Goal: Task Accomplishment & Management: Use online tool/utility

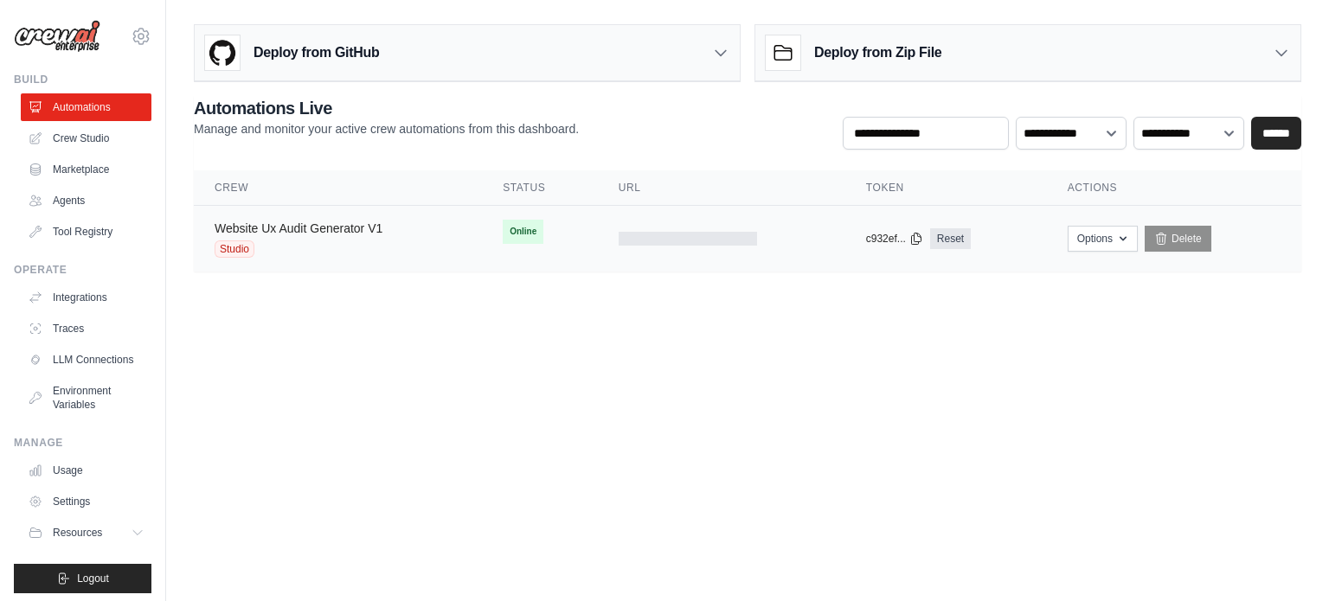
click at [342, 233] on link "Website Ux Audit Generator V1" at bounding box center [299, 229] width 168 height 14
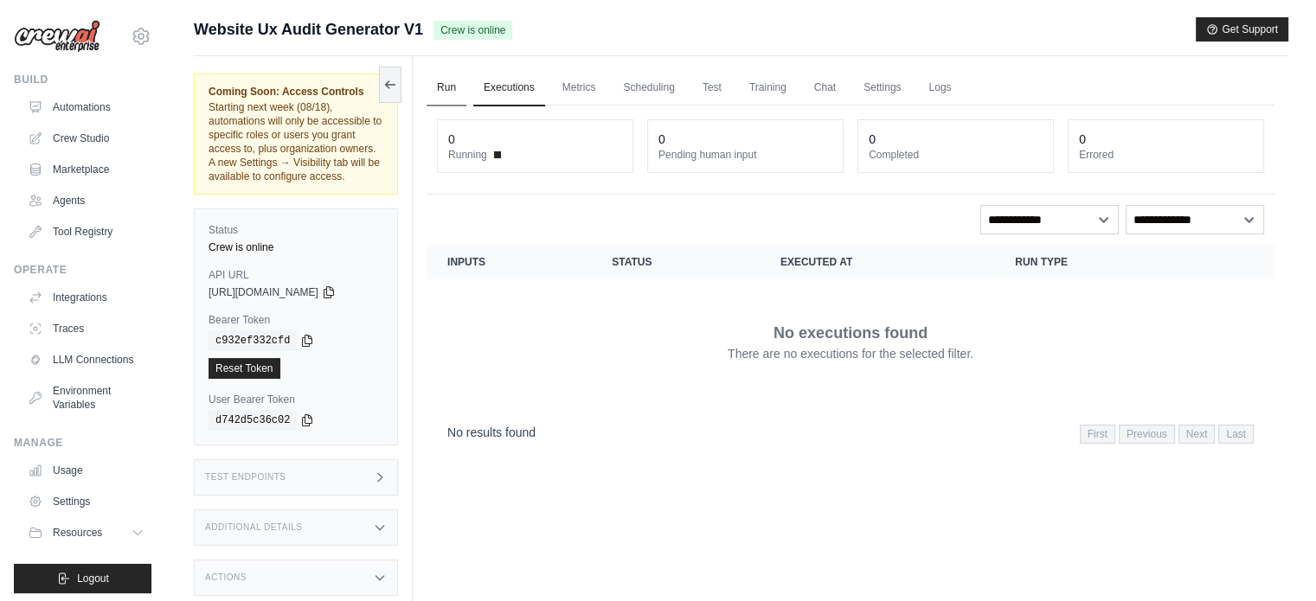
click at [459, 96] on link "Run" at bounding box center [447, 88] width 40 height 36
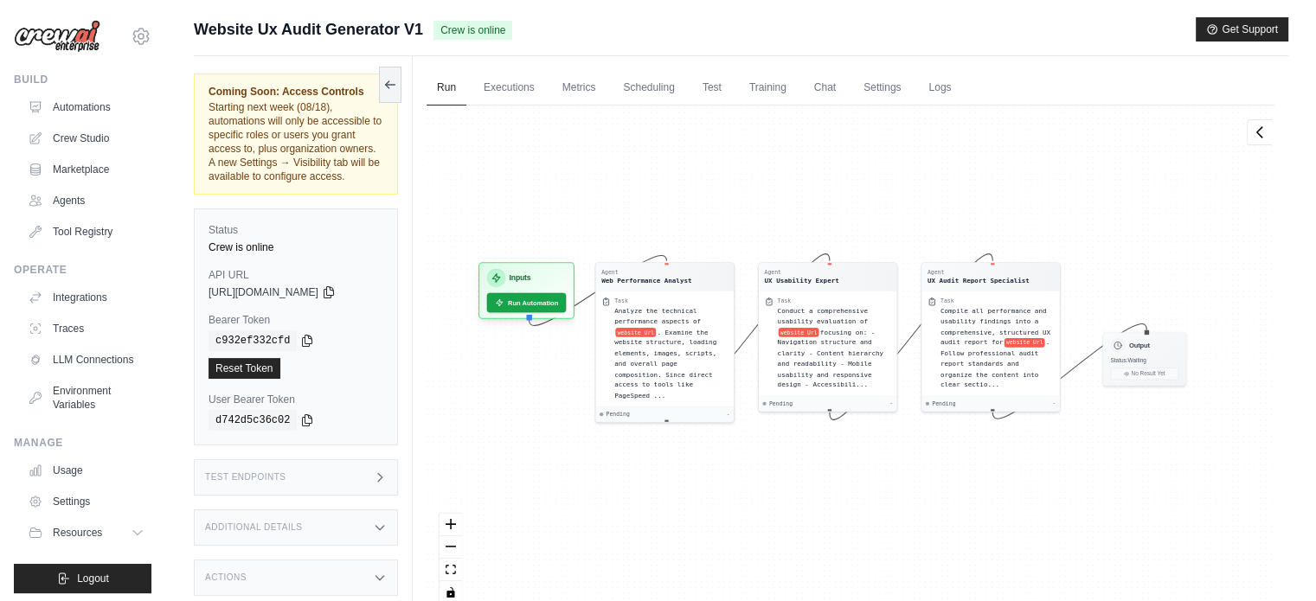
drag, startPoint x: 600, startPoint y: 203, endPoint x: 581, endPoint y: 179, distance: 30.3
click at [581, 179] on div "Agent Web Performance Analyst Task Analyze the technical performance aspects of…" at bounding box center [851, 361] width 848 height 511
click at [547, 301] on button "Run Automation" at bounding box center [526, 299] width 83 height 21
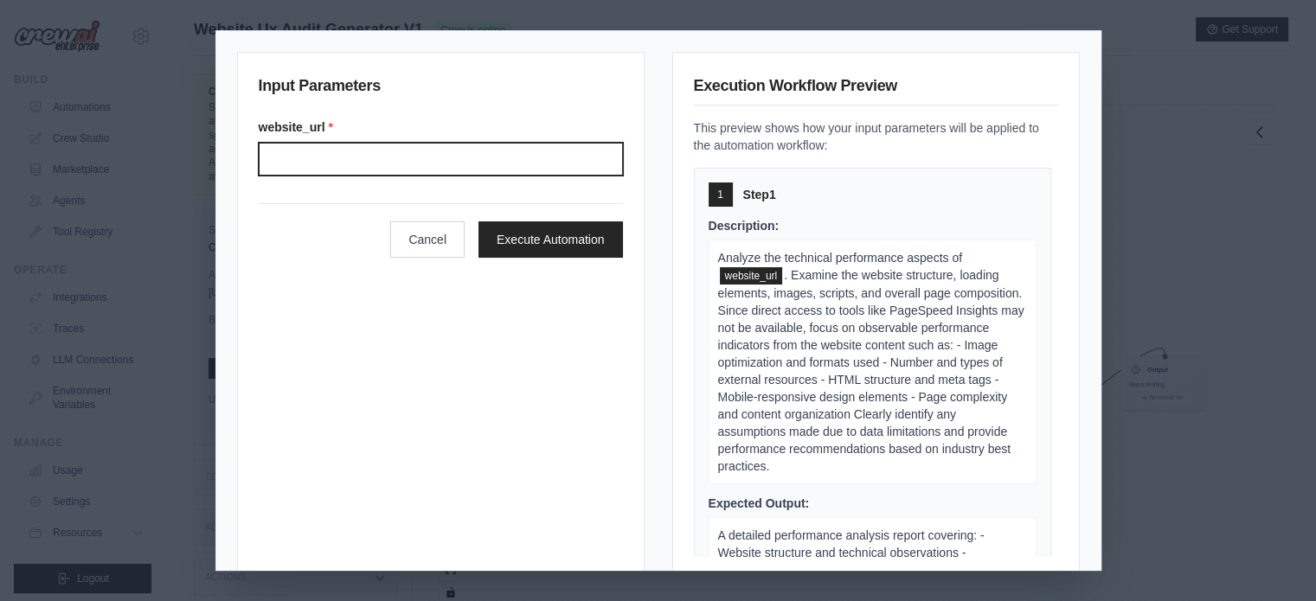
click at [447, 151] on input "Website url" at bounding box center [441, 159] width 364 height 33
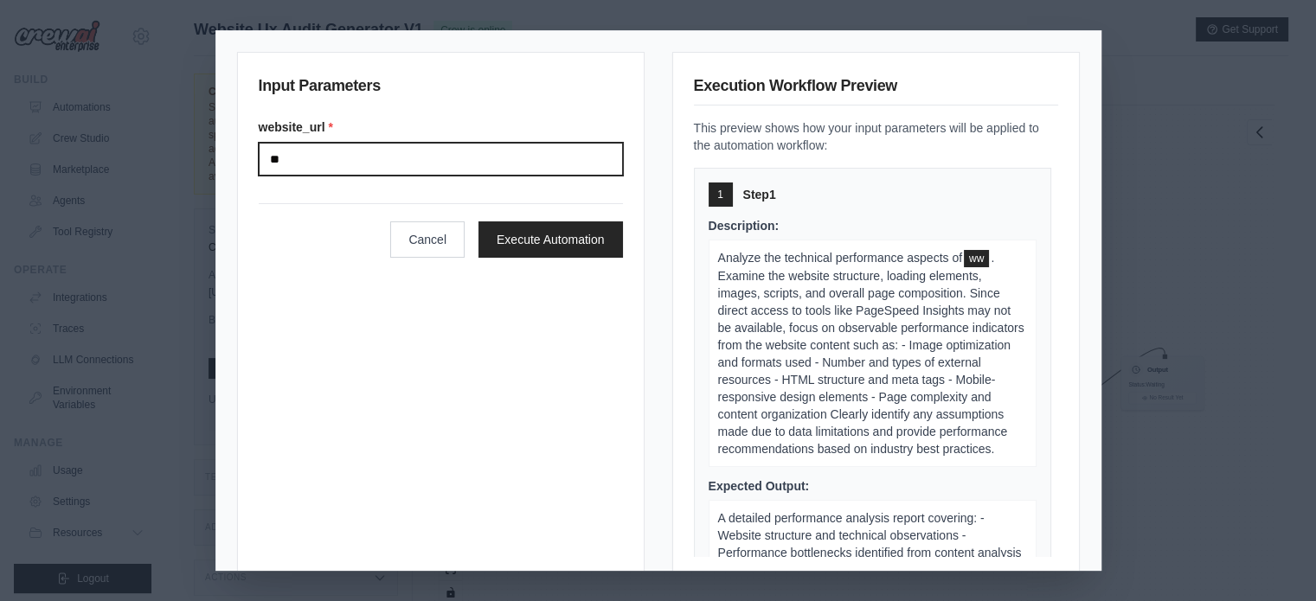
type input "*"
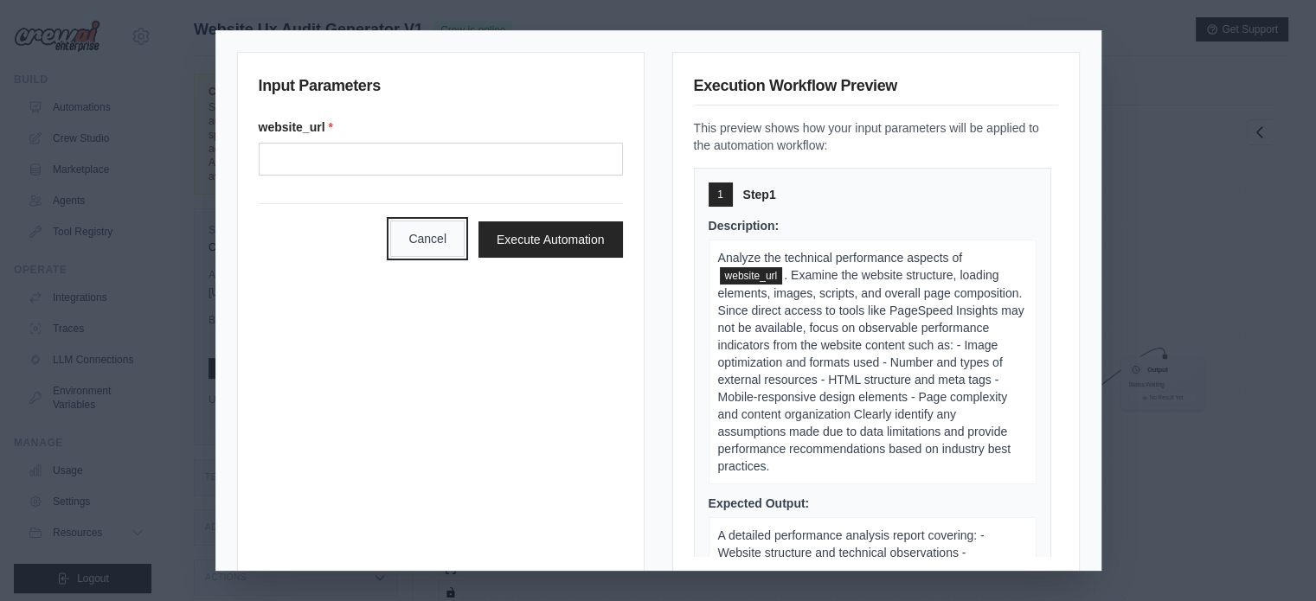
click at [419, 242] on button "Cancel" at bounding box center [427, 239] width 74 height 36
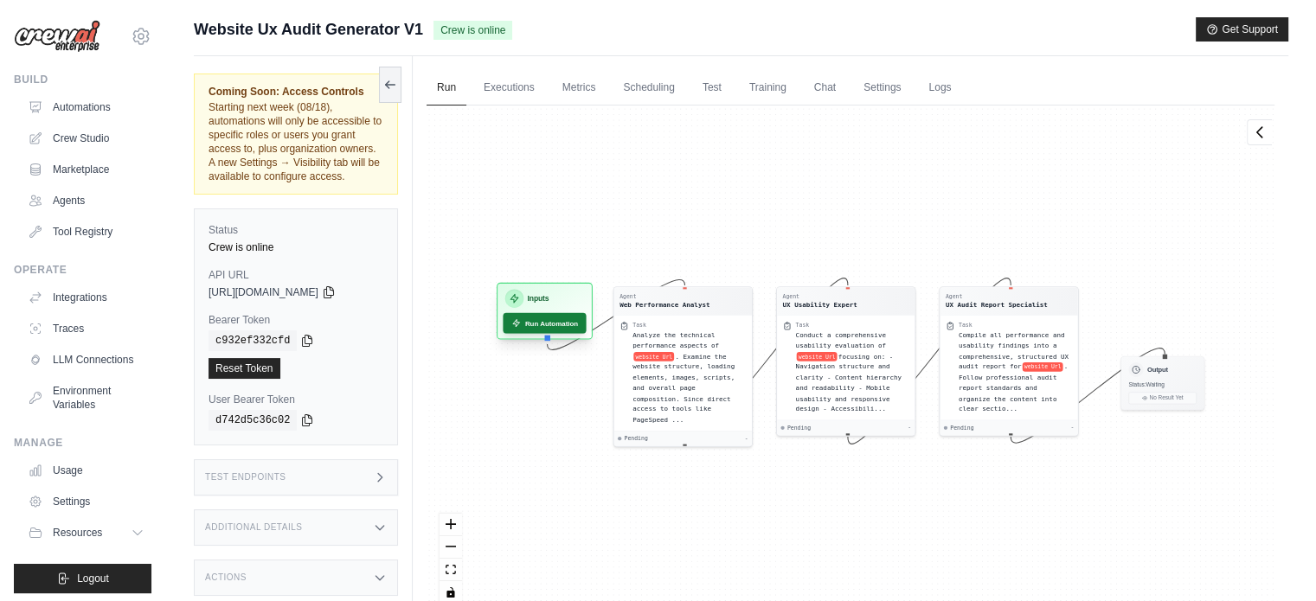
click at [533, 328] on button "Run Automation" at bounding box center [544, 323] width 83 height 21
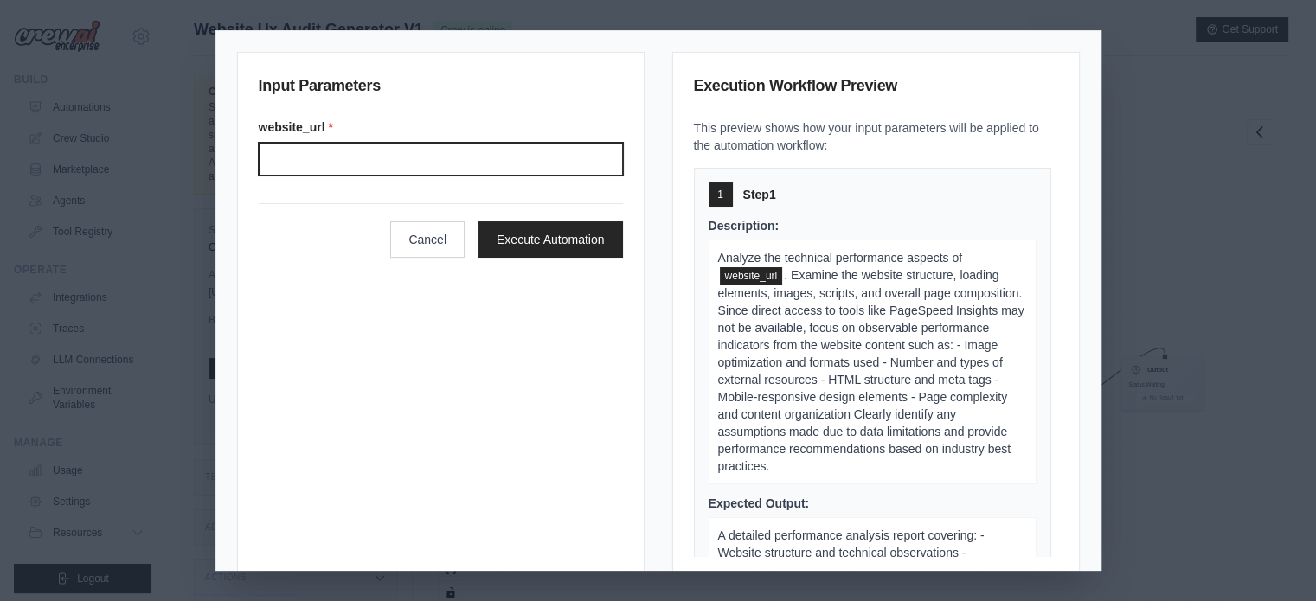
click at [457, 173] on input "Website url" at bounding box center [441, 159] width 364 height 33
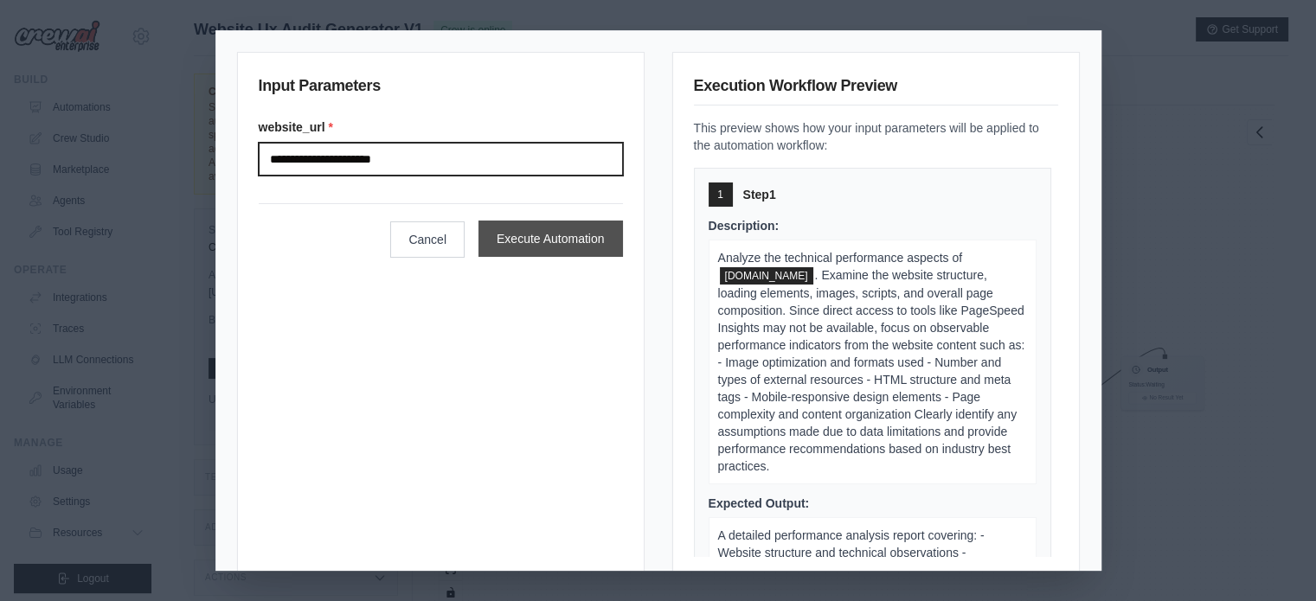
type input "**********"
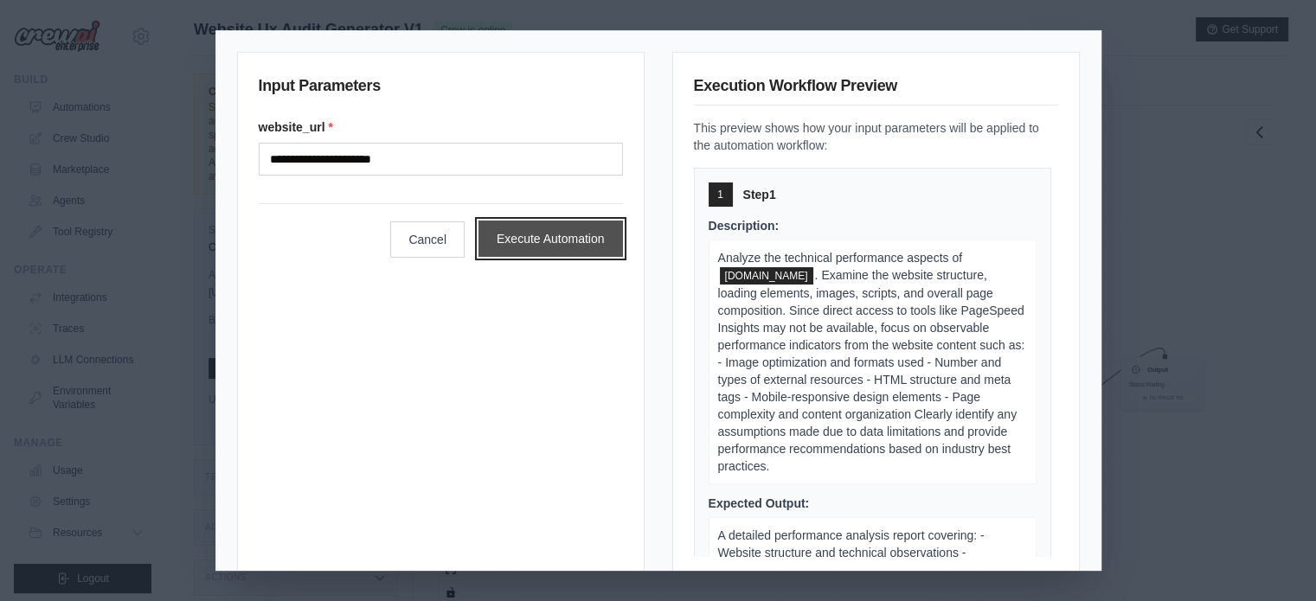
click at [561, 236] on button "Execute Automation" at bounding box center [551, 239] width 145 height 36
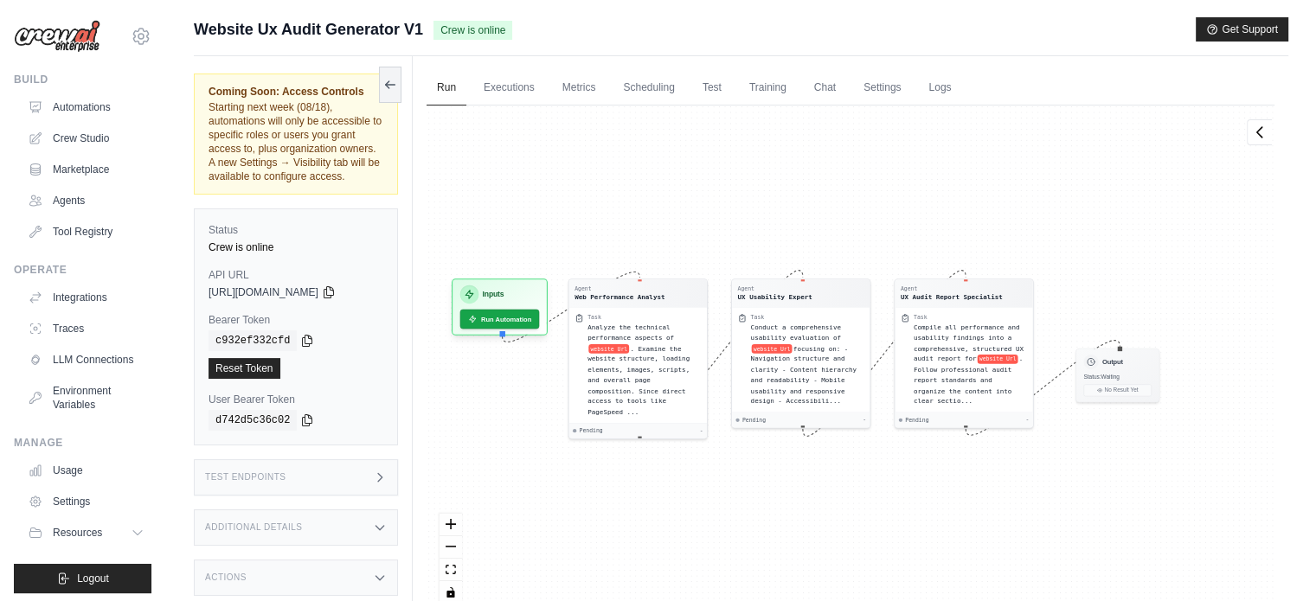
drag, startPoint x: 742, startPoint y: 533, endPoint x: 697, endPoint y: 525, distance: 45.7
click at [697, 525] on div "Agent Web Performance Analyst Task Analyze the technical performance aspects of…" at bounding box center [851, 361] width 848 height 511
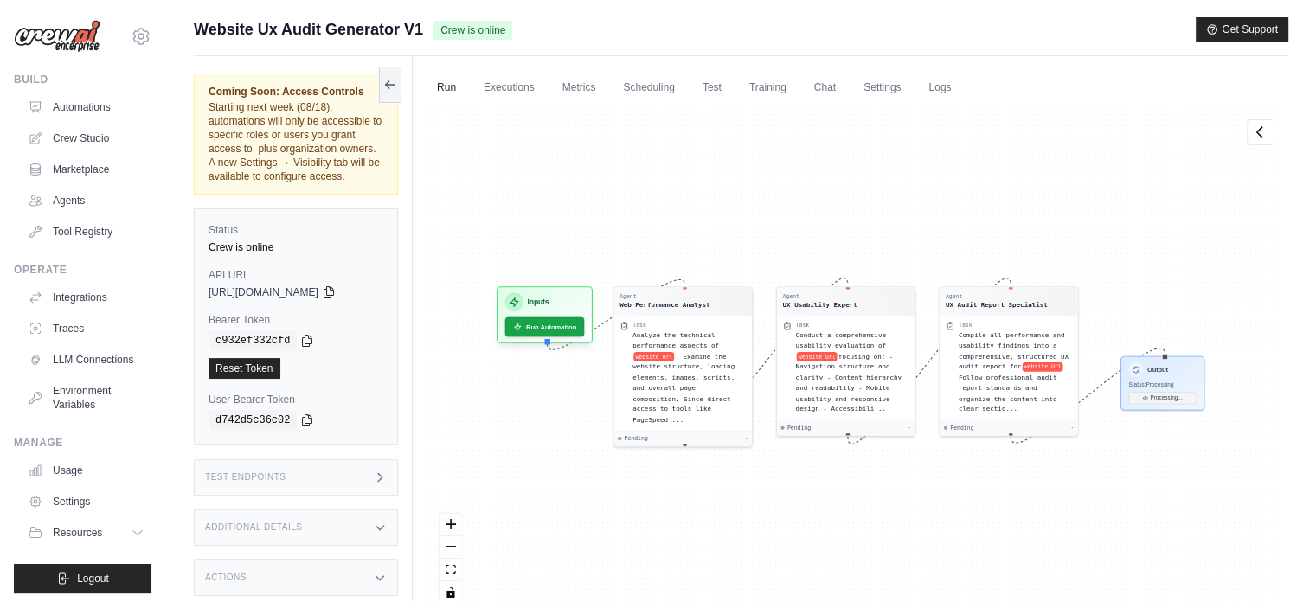
scroll to position [59, 0]
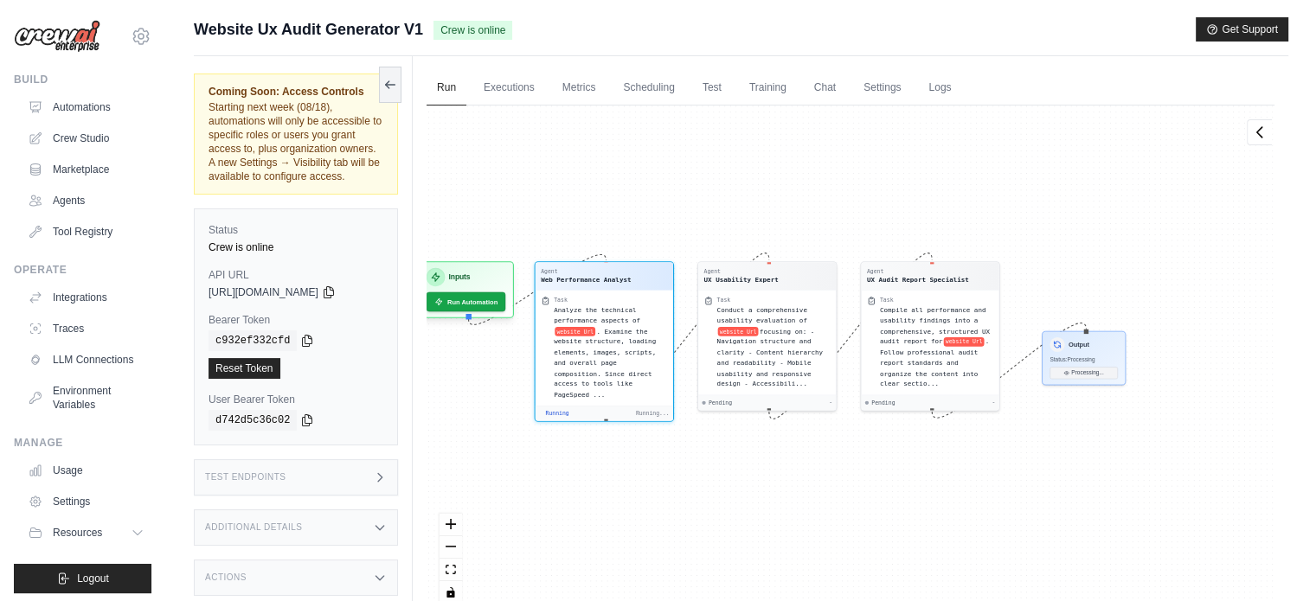
drag, startPoint x: 845, startPoint y: 492, endPoint x: 691, endPoint y: 449, distance: 159.1
click at [691, 449] on div "Agent Web Performance Analyst Task Analyze the technical performance aspects of…" at bounding box center [851, 361] width 848 height 511
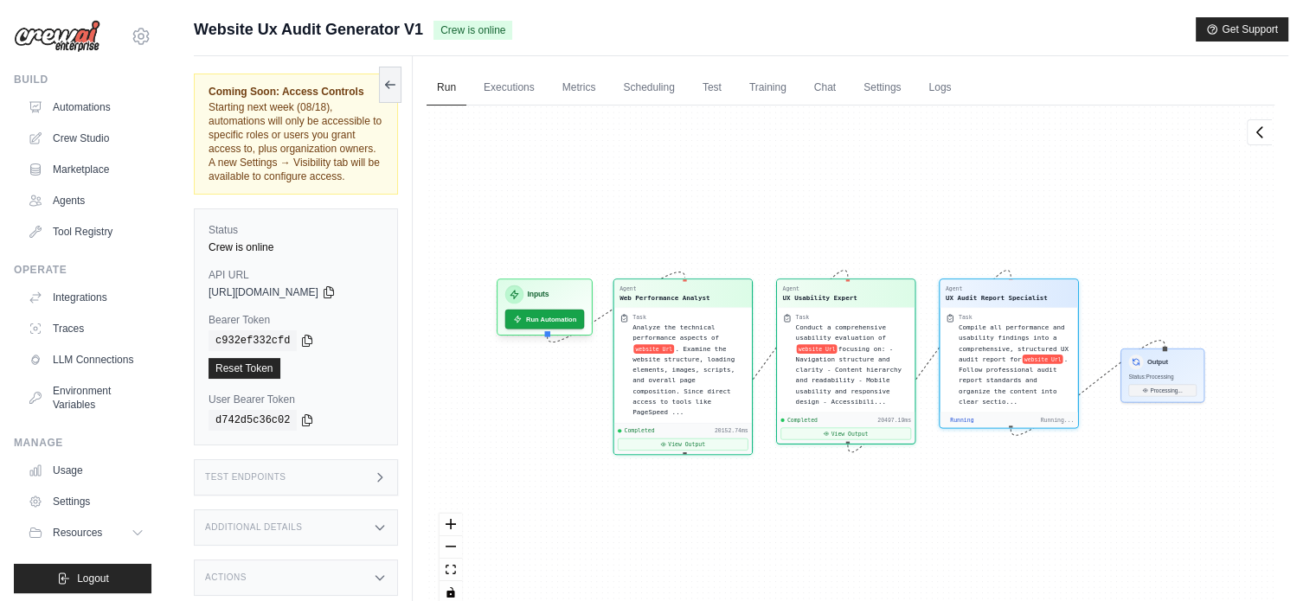
scroll to position [14407, 0]
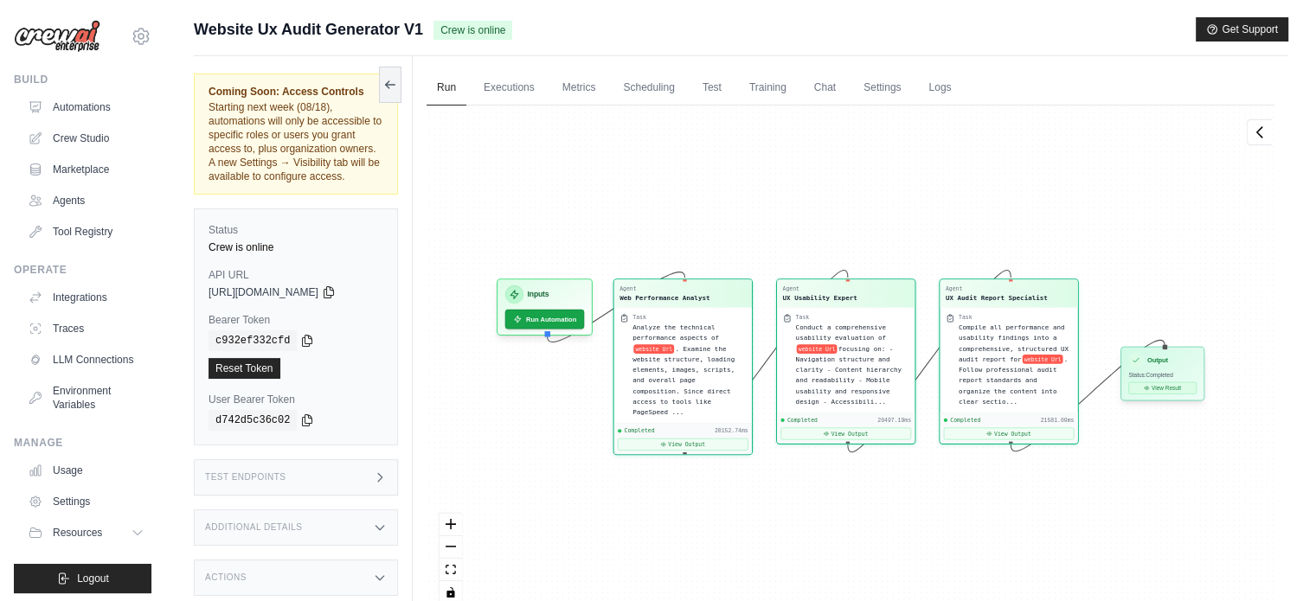
click at [1160, 393] on button "View Result" at bounding box center [1162, 388] width 68 height 12
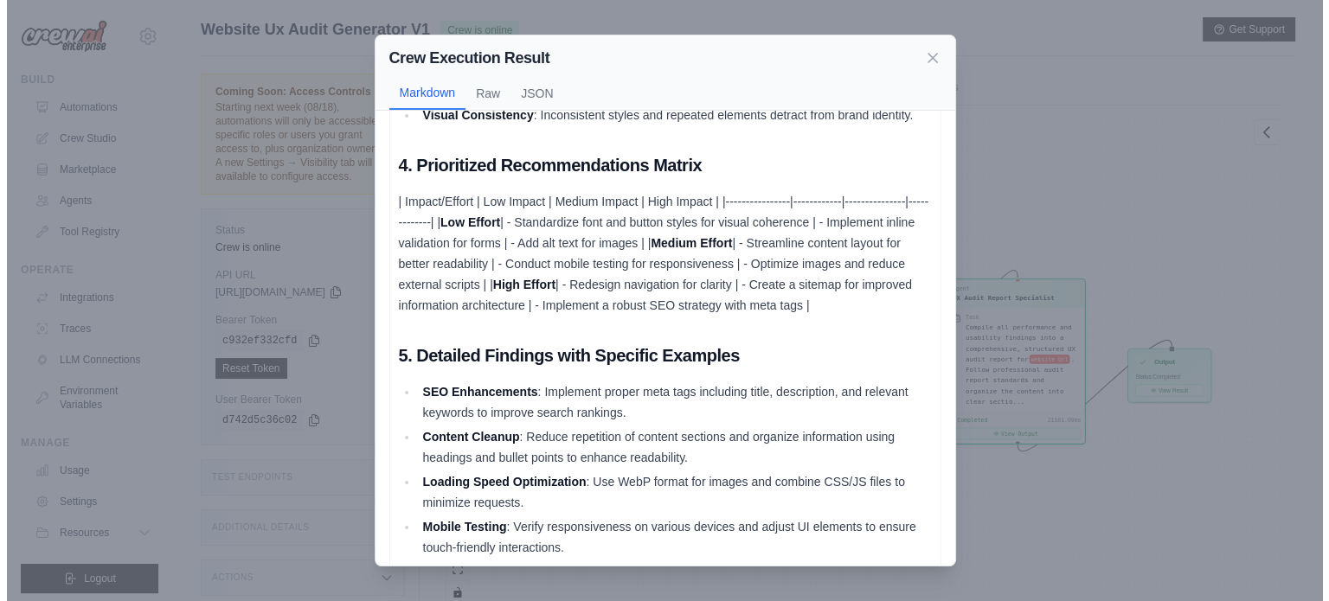
scroll to position [1125, 0]
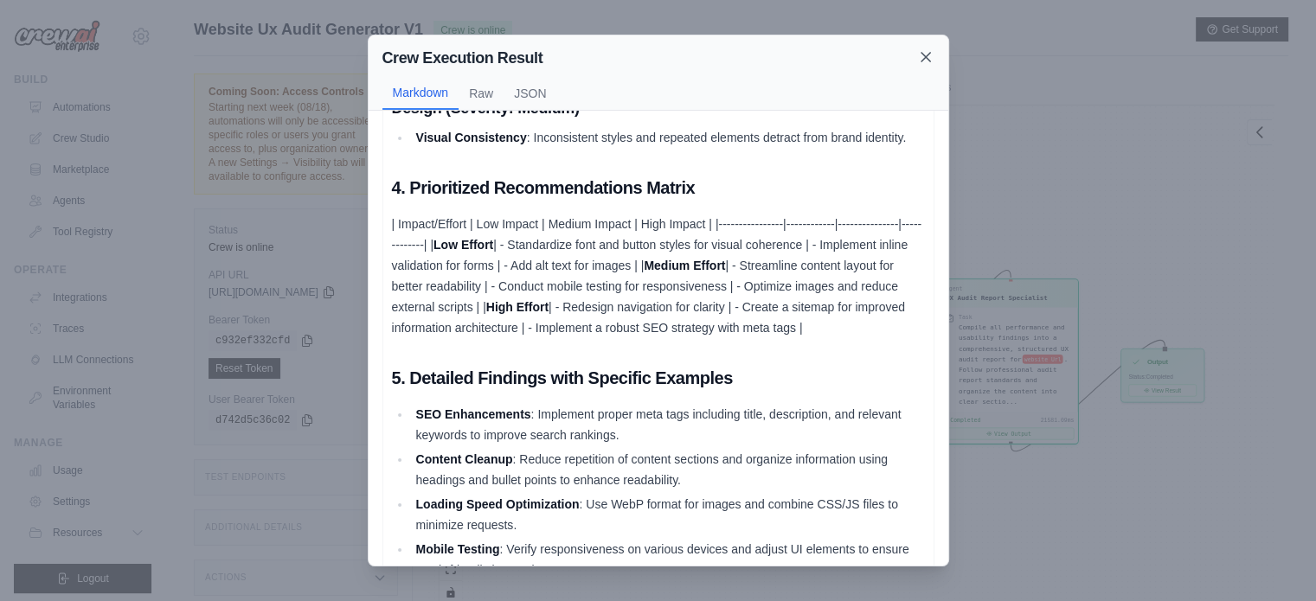
click at [928, 61] on icon at bounding box center [925, 56] width 17 height 17
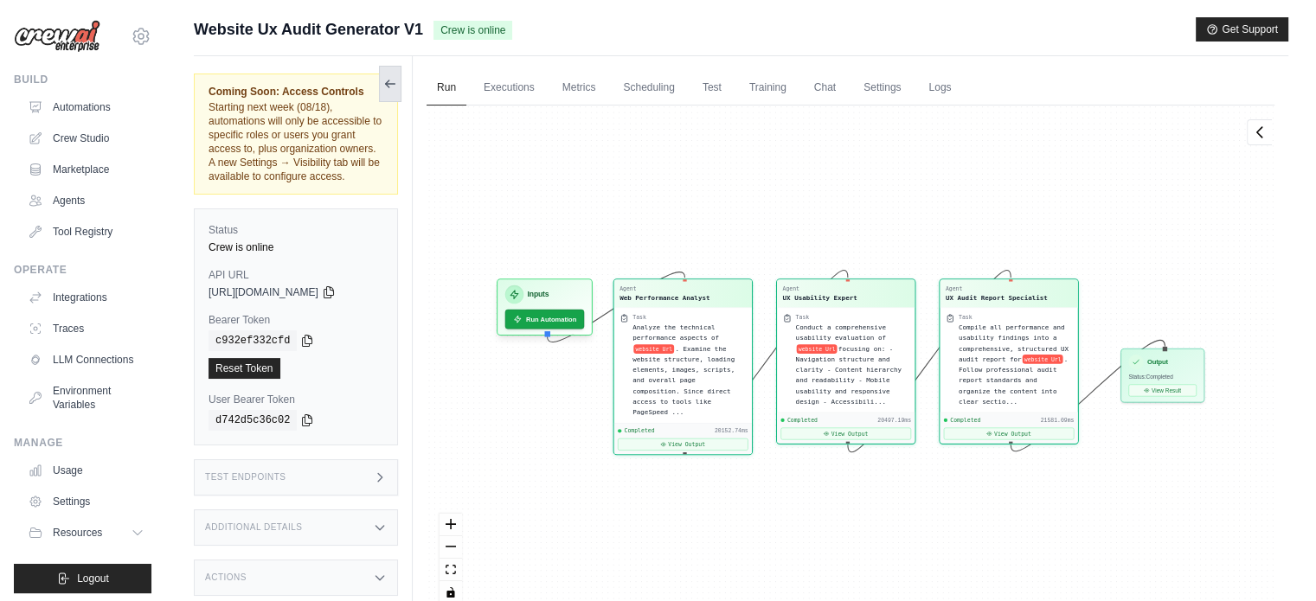
click at [388, 86] on icon at bounding box center [387, 83] width 3 height 7
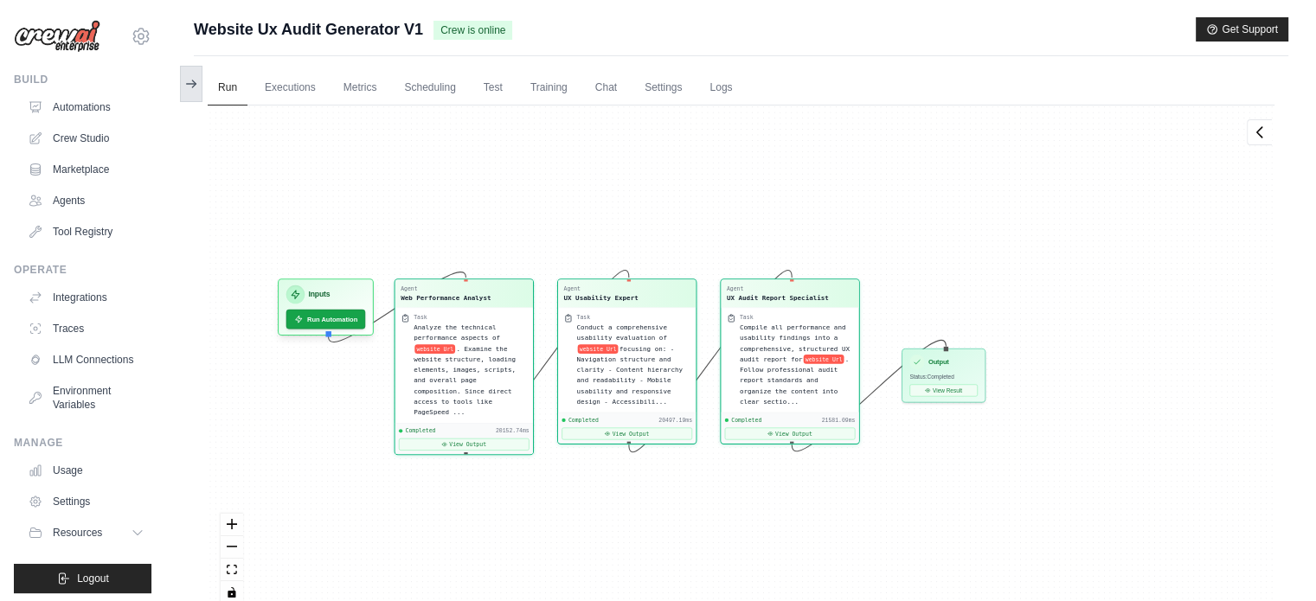
click at [190, 92] on button at bounding box center [191, 84] width 22 height 36
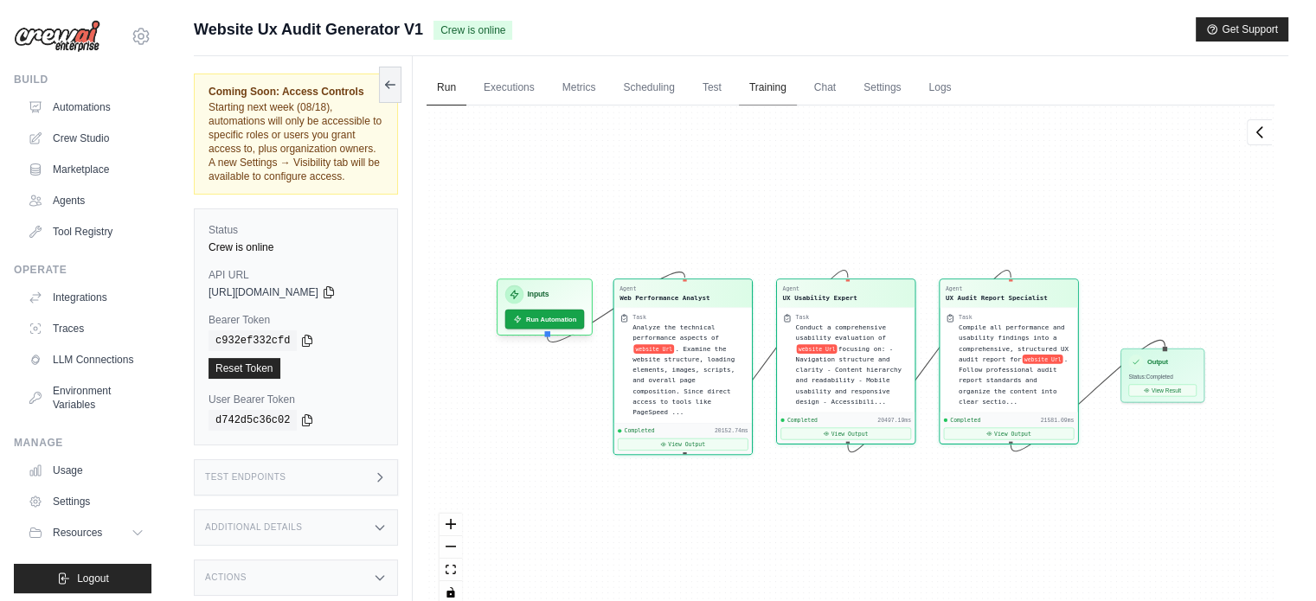
click at [768, 96] on link "Training" at bounding box center [768, 88] width 58 height 36
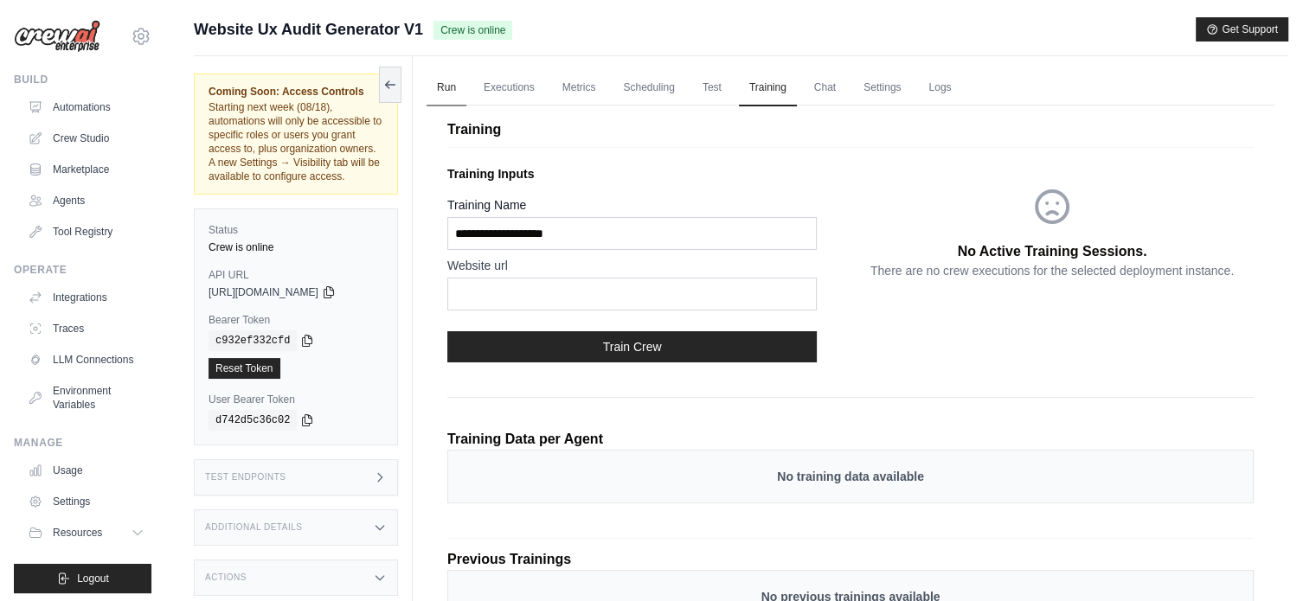
click at [441, 92] on link "Run" at bounding box center [447, 88] width 40 height 36
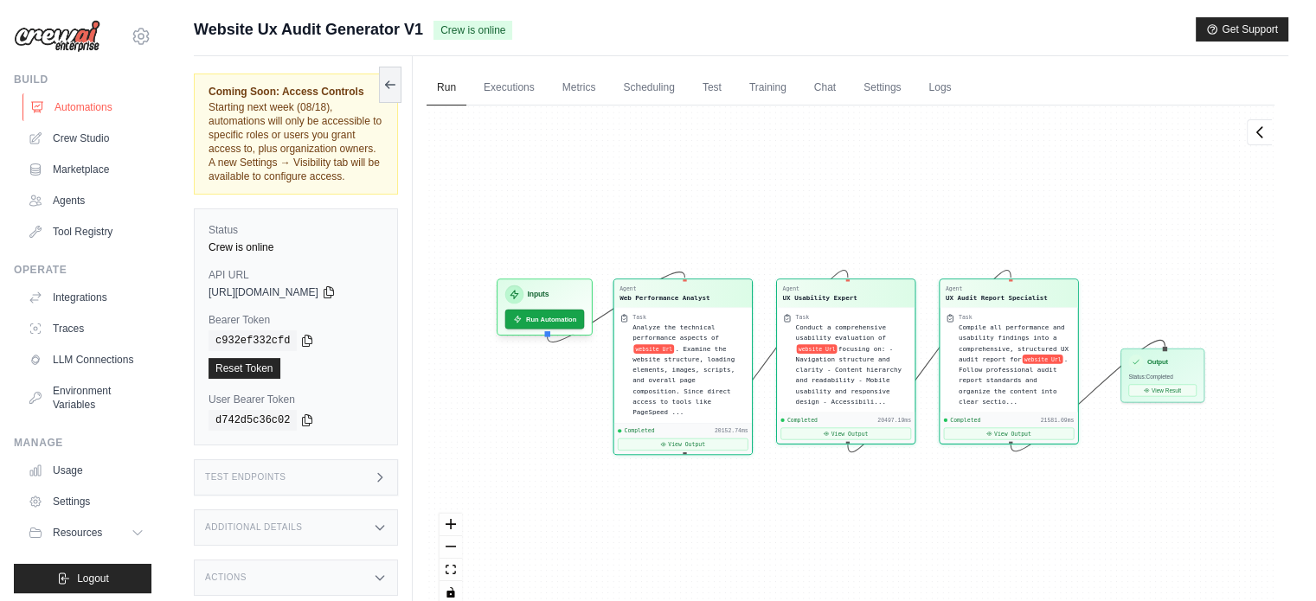
click at [75, 113] on link "Automations" at bounding box center [87, 107] width 131 height 28
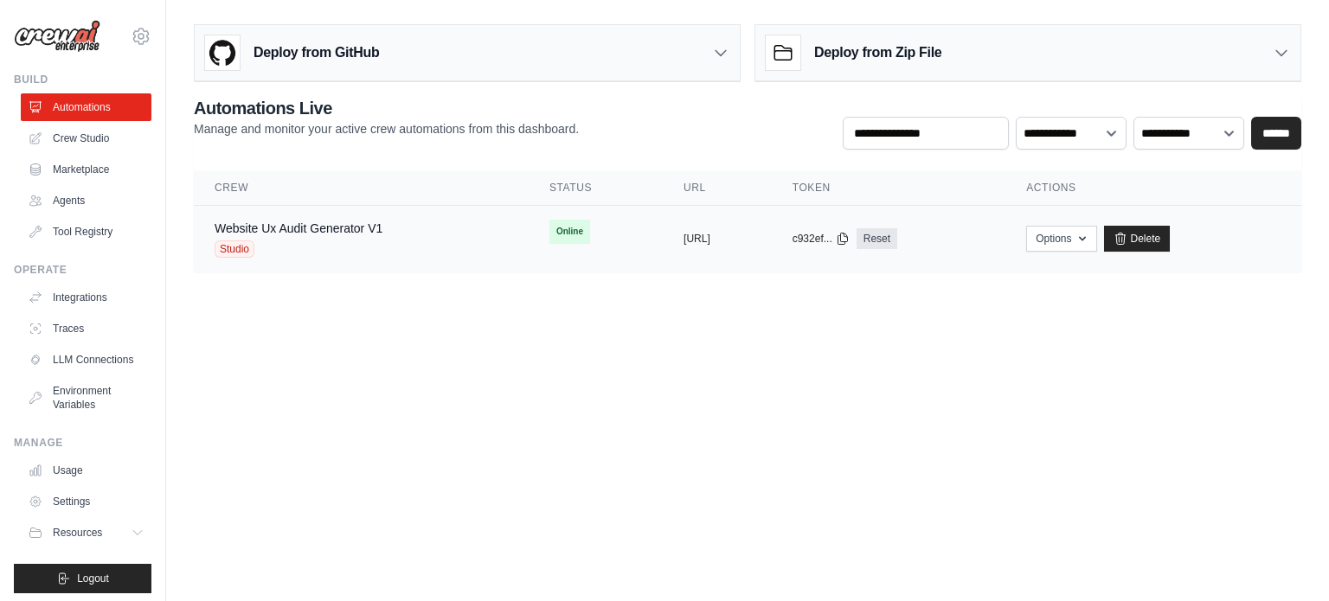
click at [378, 243] on div "Studio" at bounding box center [299, 249] width 168 height 17
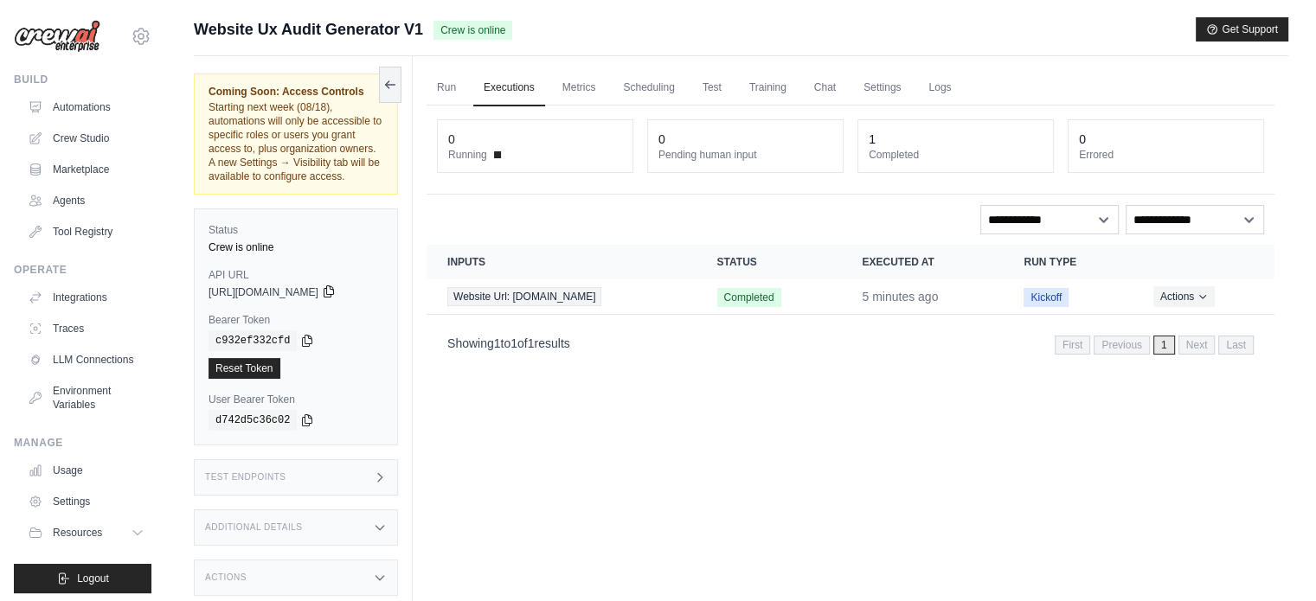
click at [333, 293] on icon at bounding box center [329, 291] width 10 height 11
click at [336, 294] on icon at bounding box center [329, 292] width 14 height 14
click at [333, 294] on icon at bounding box center [329, 291] width 10 height 11
click at [768, 520] on div "Run Executions Metrics Scheduling Test Training Chat Settings Logs 0 Running 0 …" at bounding box center [851, 356] width 876 height 601
click at [305, 292] on span "https://website-ux-audit-generator-v1-64a93828-1aa8-7fa1352b.crewai.com" at bounding box center [264, 293] width 110 height 14
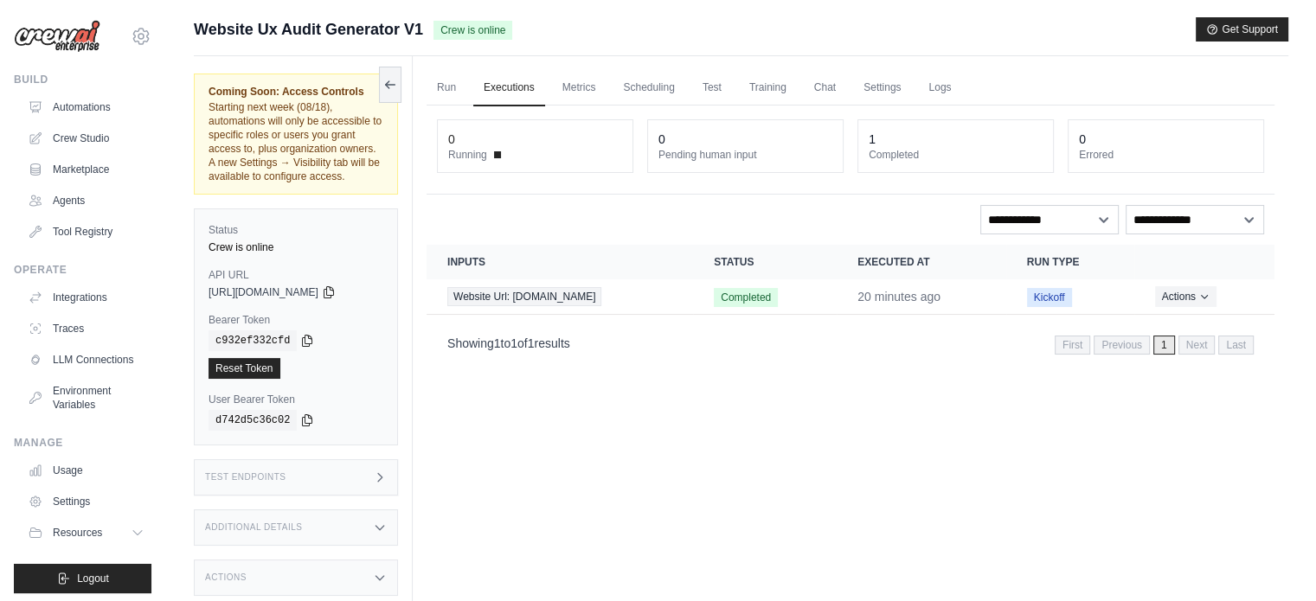
click at [305, 292] on span "https://website-ux-audit-generator-v1-64a93828-1aa8-7fa1352b.crewai.com" at bounding box center [264, 293] width 110 height 14
copy div "https://website-ux-audit-generator-v1-64a93828-1aa8-7fa1352b.crewai.com"
click at [536, 449] on div "Run Executions Metrics Scheduling Test Training Chat Settings Logs 0 Running 0 …" at bounding box center [851, 356] width 876 height 601
click at [318, 289] on span "https://website-ux-audit-generator-v1-64a93828-1aa8-7fa1352b.crewai.com" at bounding box center [264, 293] width 110 height 14
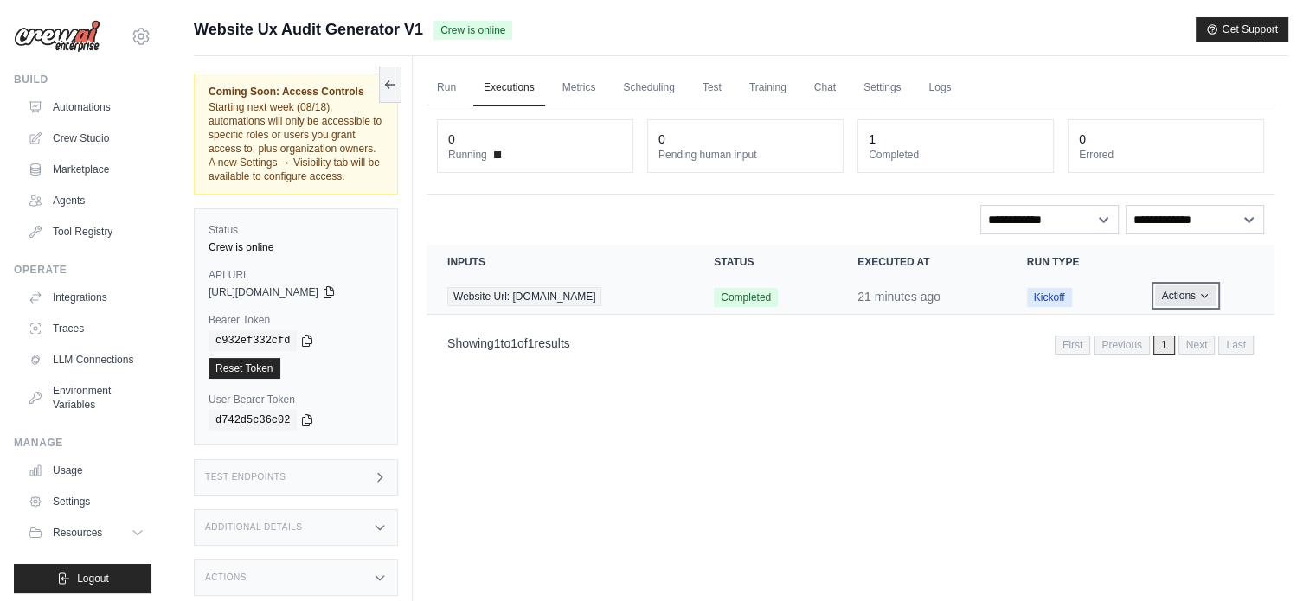
click at [1192, 293] on button "Actions" at bounding box center [1185, 296] width 61 height 21
click at [460, 79] on link "Run" at bounding box center [447, 88] width 40 height 36
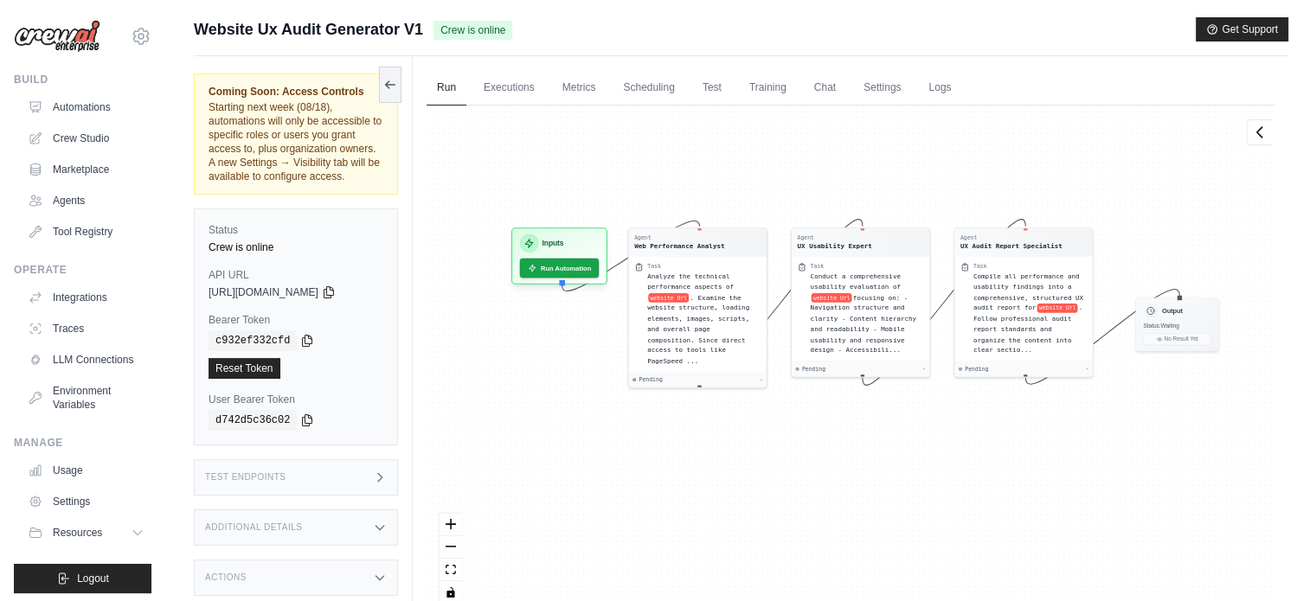
drag, startPoint x: 751, startPoint y: 259, endPoint x: 766, endPoint y: 199, distance: 61.5
click at [766, 199] on div "Agent Web Performance Analyst Task Analyze the technical performance aspects of…" at bounding box center [851, 361] width 848 height 511
click at [333, 295] on icon at bounding box center [329, 291] width 10 height 11
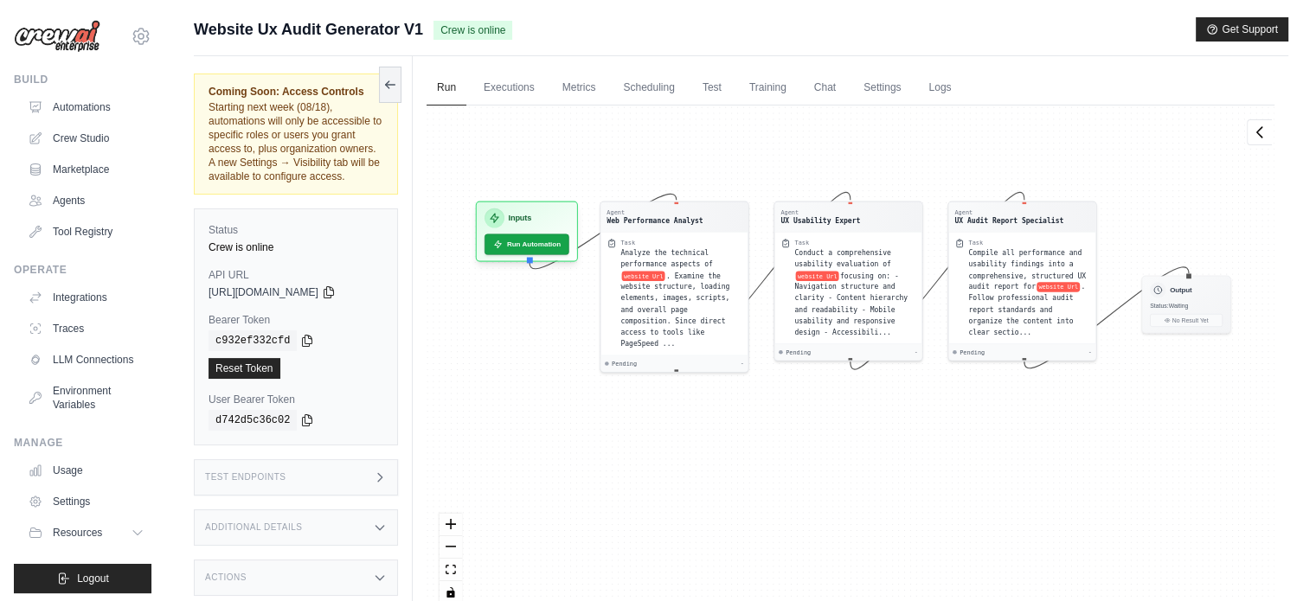
drag, startPoint x: 491, startPoint y: 446, endPoint x: 456, endPoint y: 441, distance: 35.7
click at [456, 441] on div "Agent Web Performance Analyst Task Analyze the technical performance aspects of…" at bounding box center [851, 361] width 848 height 511
click at [874, 80] on link "Settings" at bounding box center [882, 88] width 58 height 36
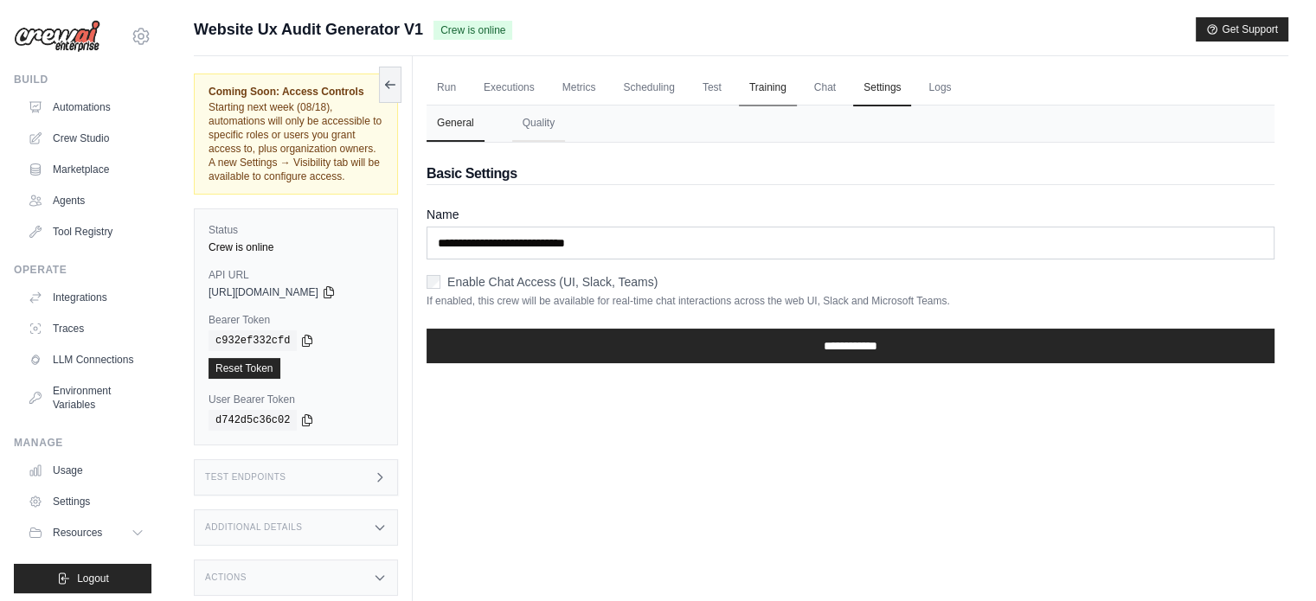
click at [787, 82] on link "Training" at bounding box center [768, 88] width 58 height 36
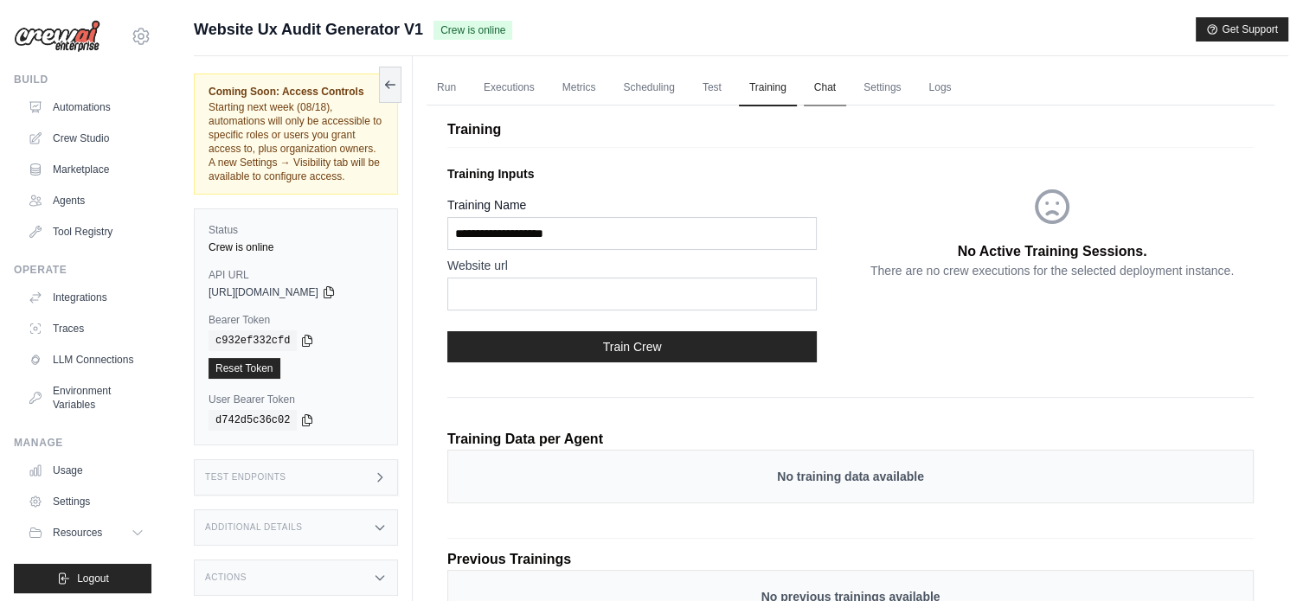
click at [832, 86] on link "Chat" at bounding box center [825, 88] width 42 height 36
click at [439, 86] on link "Run" at bounding box center [447, 88] width 40 height 36
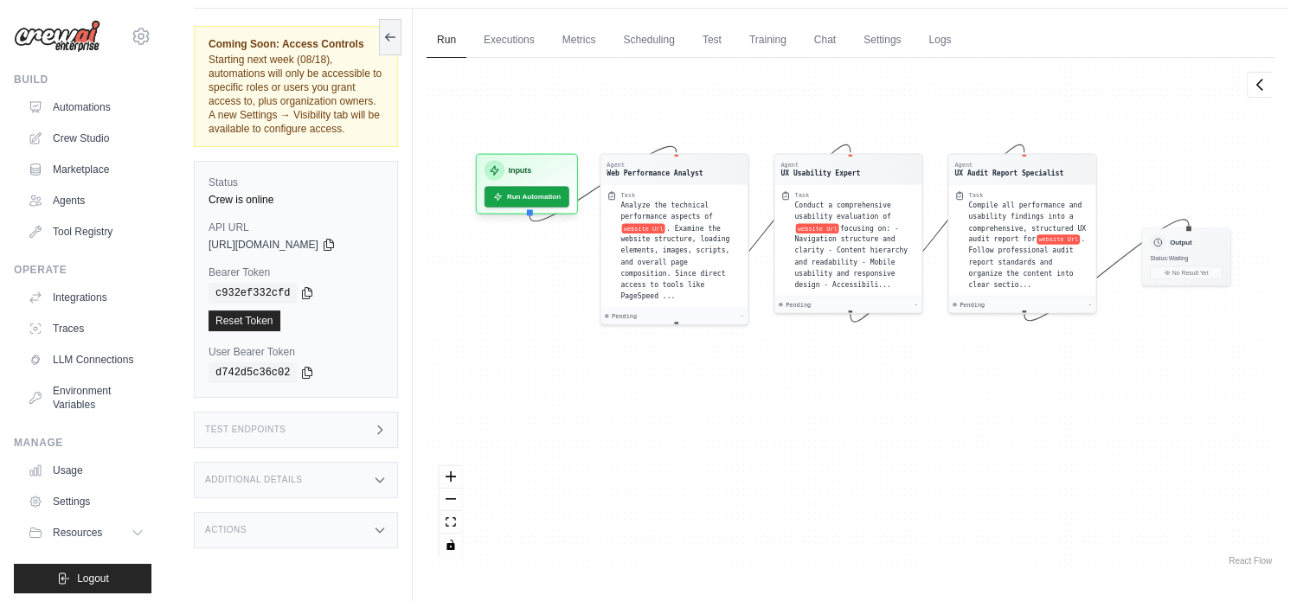
scroll to position [73, 0]
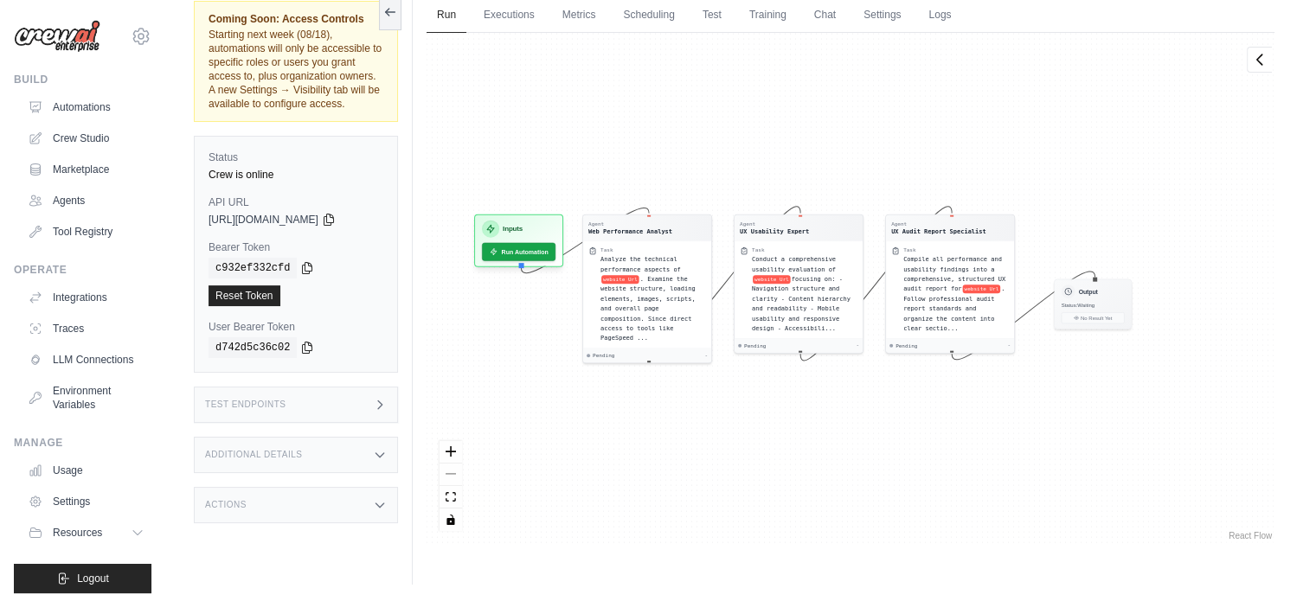
drag, startPoint x: 953, startPoint y: 460, endPoint x: 890, endPoint y: 498, distance: 73.3
click at [890, 498] on div "Agent Web Performance Analyst Task Analyze the technical performance aspects of…" at bounding box center [851, 288] width 848 height 511
click at [698, 231] on div "Agent Web Performance Analyst" at bounding box center [647, 227] width 118 height 16
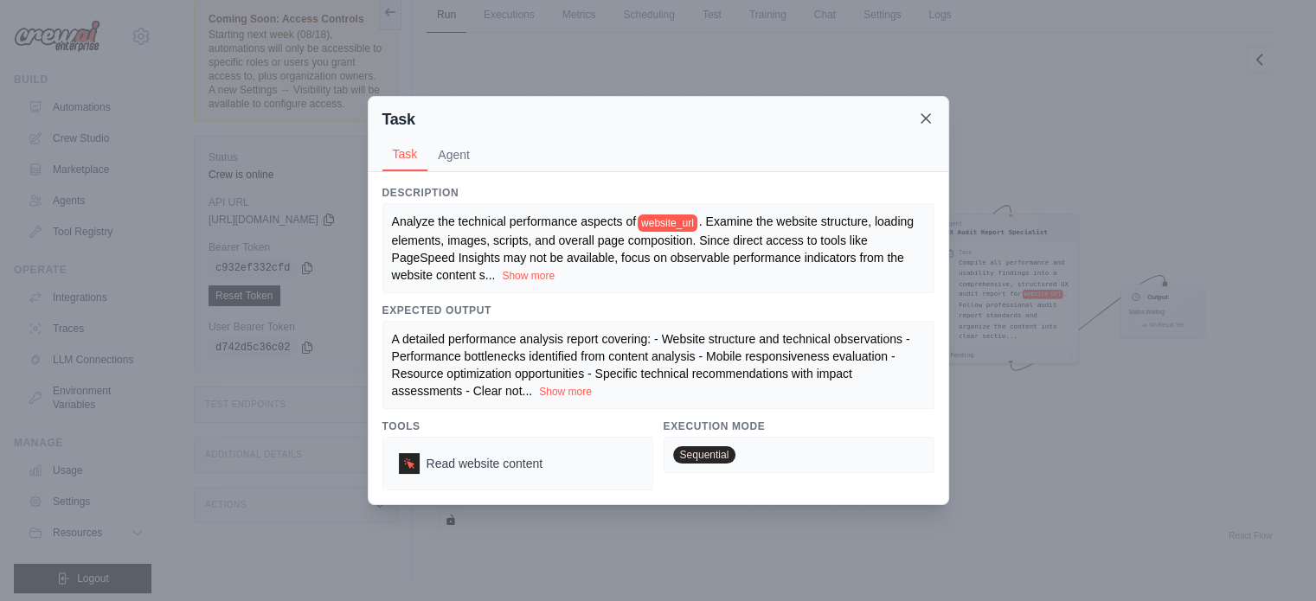
click at [928, 120] on icon at bounding box center [925, 118] width 17 height 17
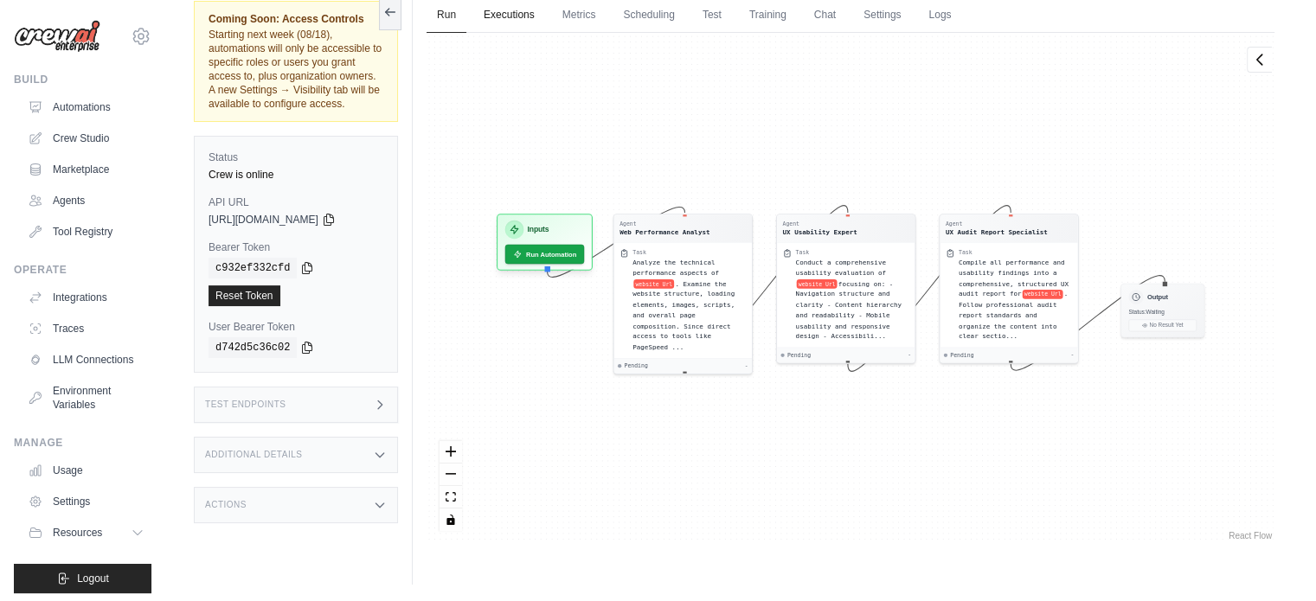
click at [517, 22] on link "Executions" at bounding box center [509, 15] width 72 height 36
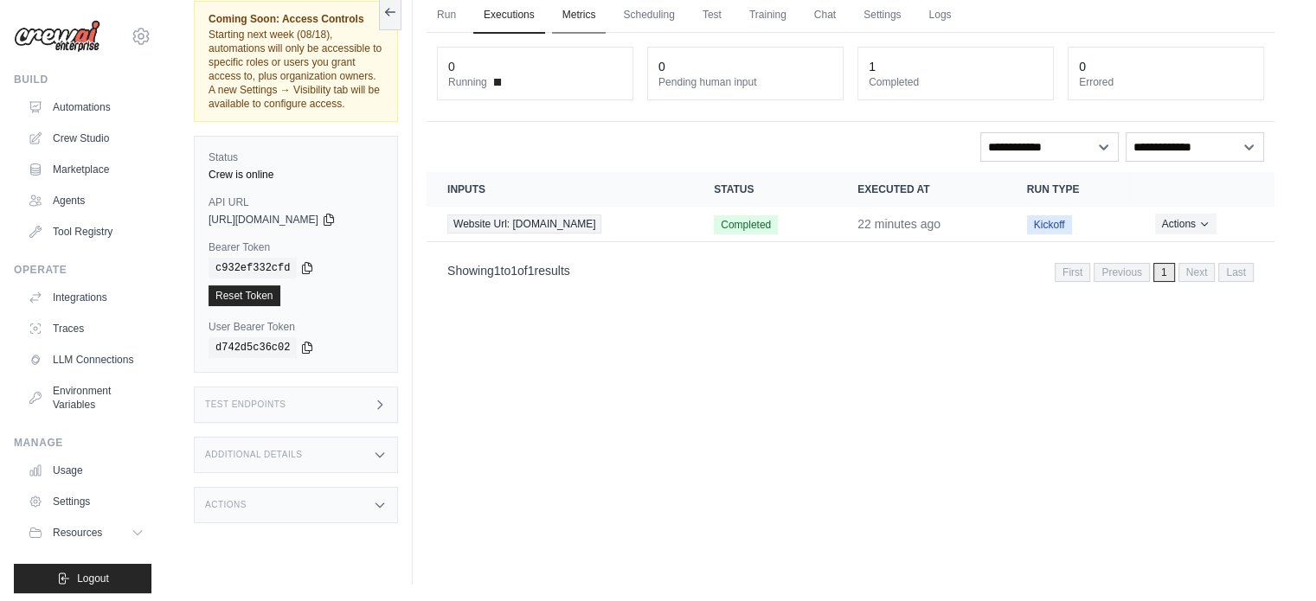
click at [594, 17] on link "Metrics" at bounding box center [579, 15] width 55 height 36
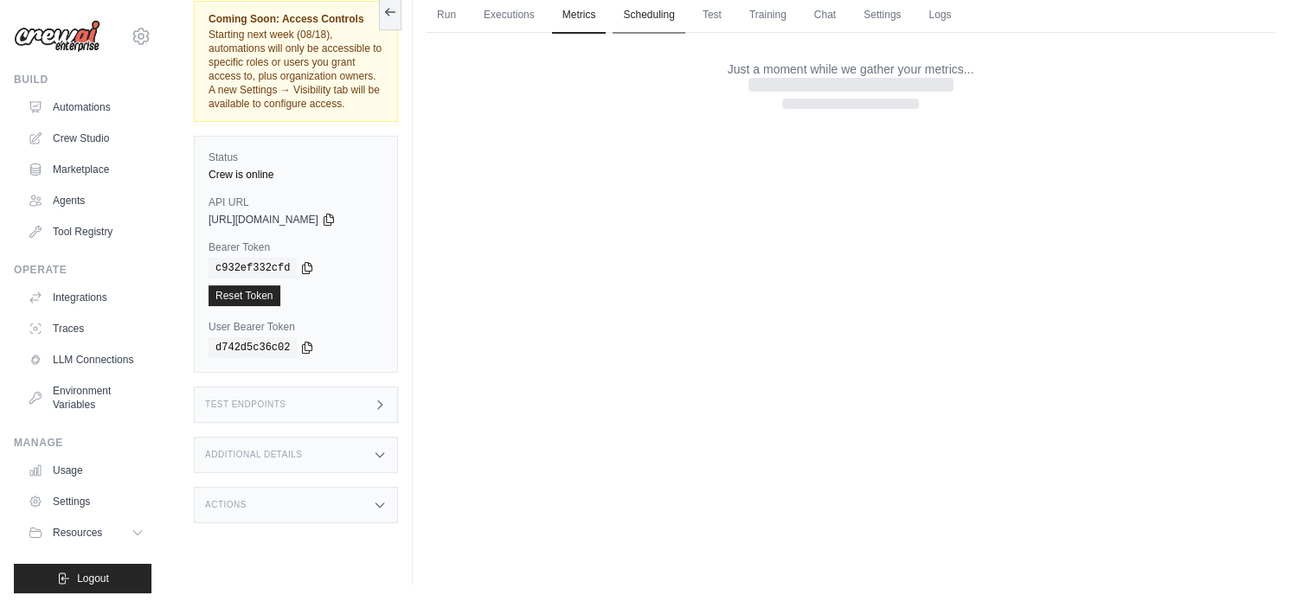
click at [660, 21] on link "Scheduling" at bounding box center [649, 15] width 72 height 36
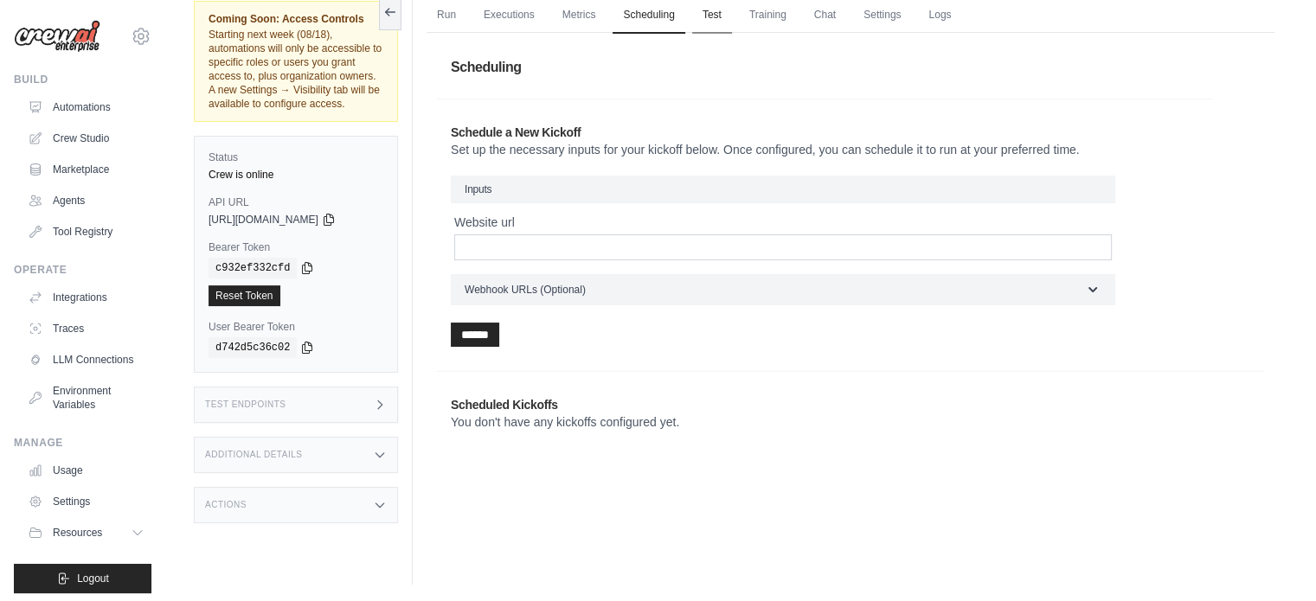
click at [729, 20] on link "Test" at bounding box center [712, 15] width 40 height 36
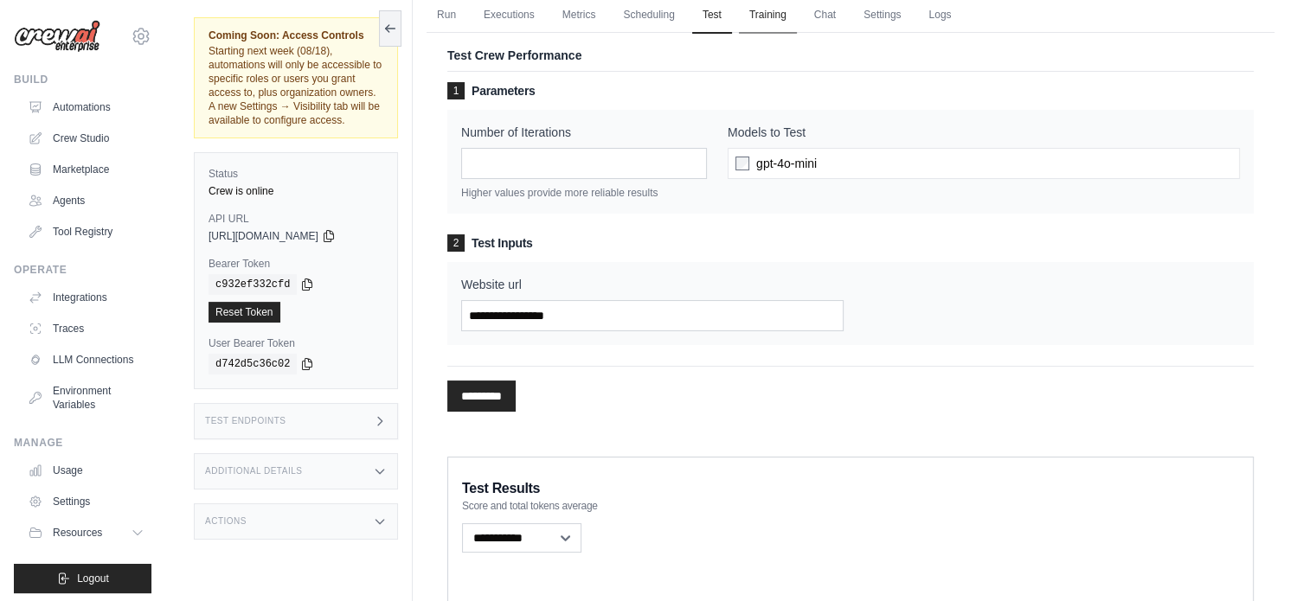
click at [755, 16] on link "Training" at bounding box center [768, 15] width 58 height 36
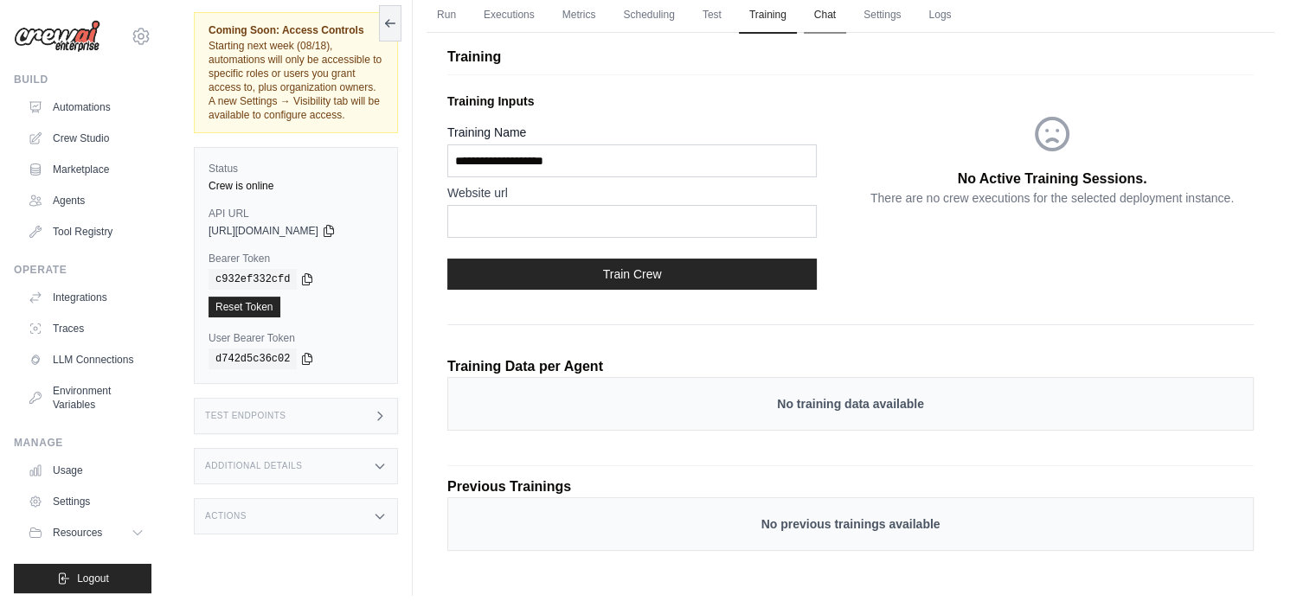
click at [840, 19] on link "Chat" at bounding box center [825, 15] width 42 height 36
click at [870, 22] on link "Settings" at bounding box center [882, 15] width 58 height 36
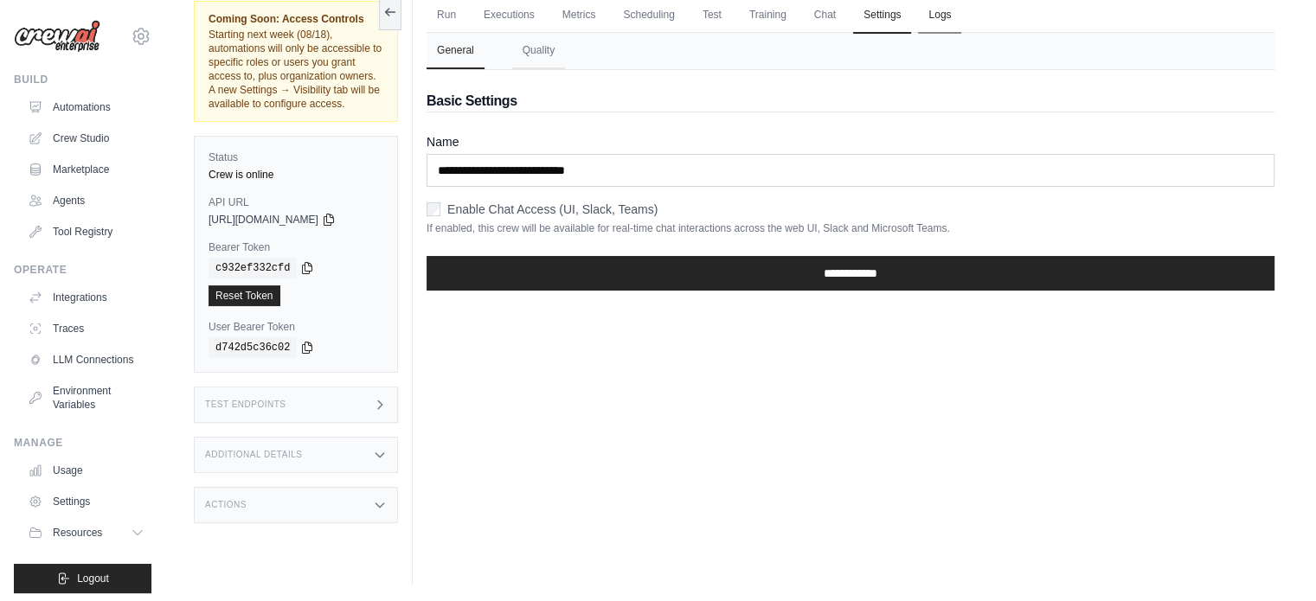
click at [932, 13] on link "Logs" at bounding box center [939, 15] width 43 height 36
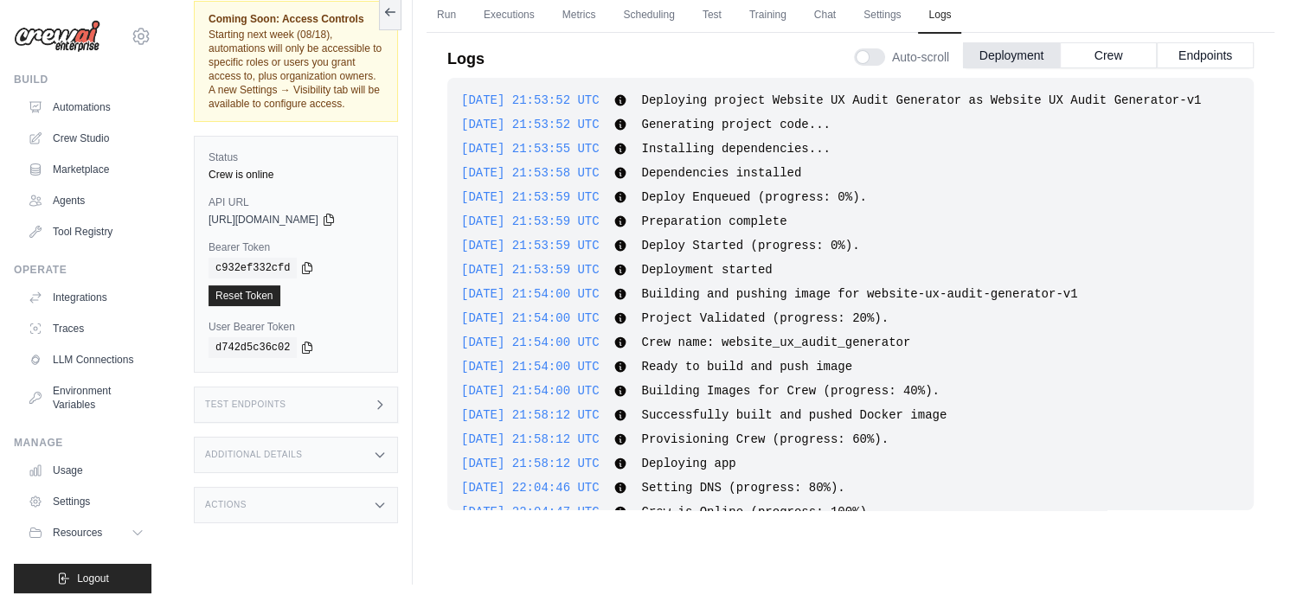
scroll to position [30, 0]
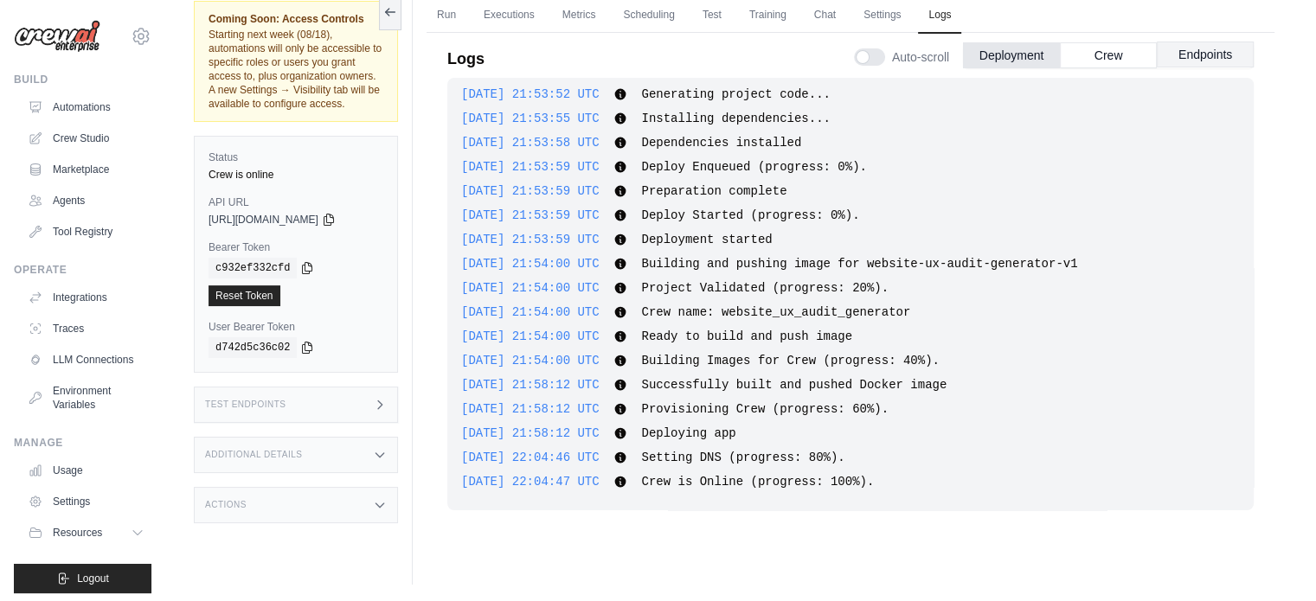
click at [1172, 57] on button "Endpoints" at bounding box center [1205, 55] width 97 height 26
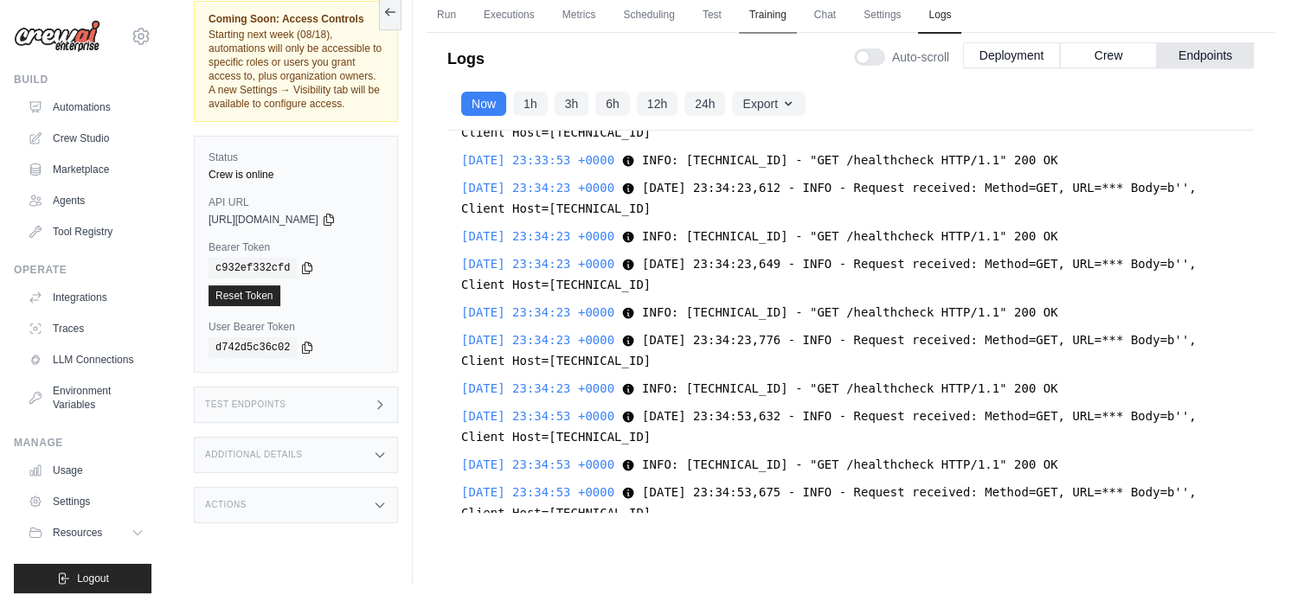
scroll to position [43107, 0]
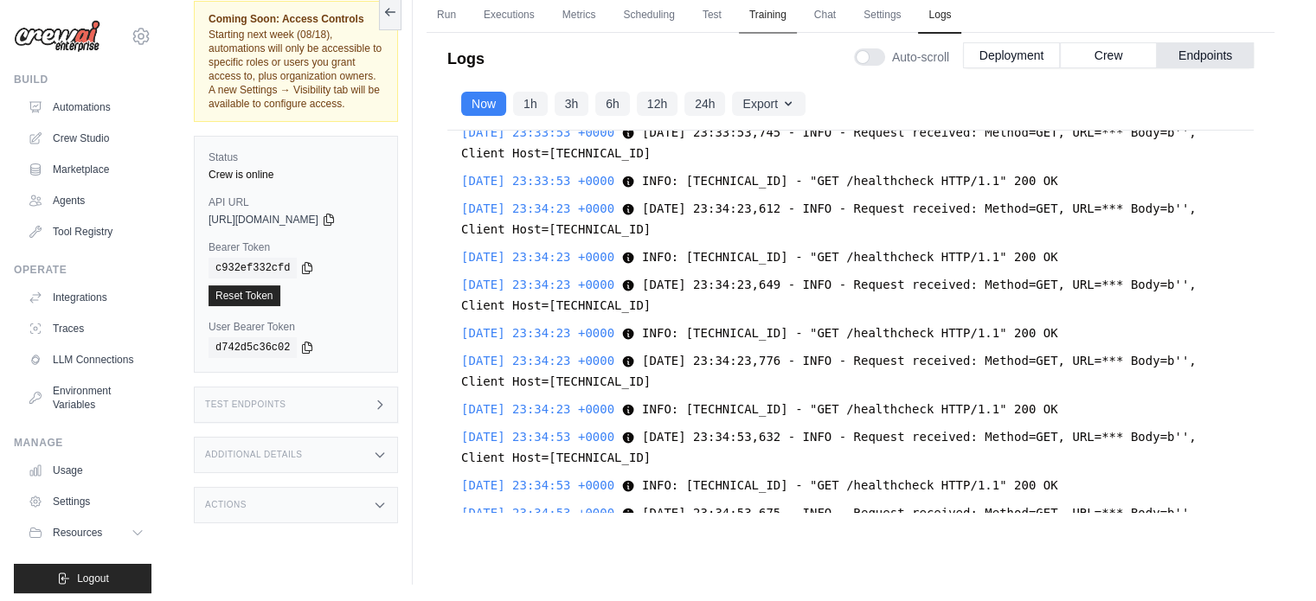
click at [786, 11] on link "Training" at bounding box center [768, 15] width 58 height 36
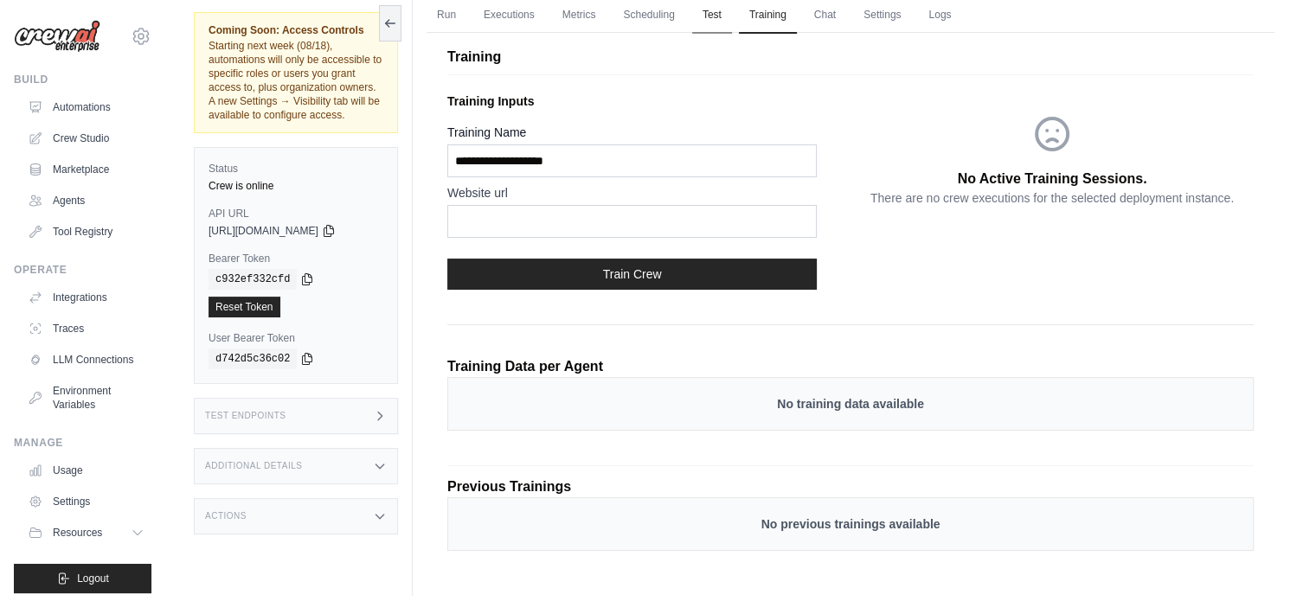
click at [703, 13] on link "Test" at bounding box center [712, 15] width 40 height 36
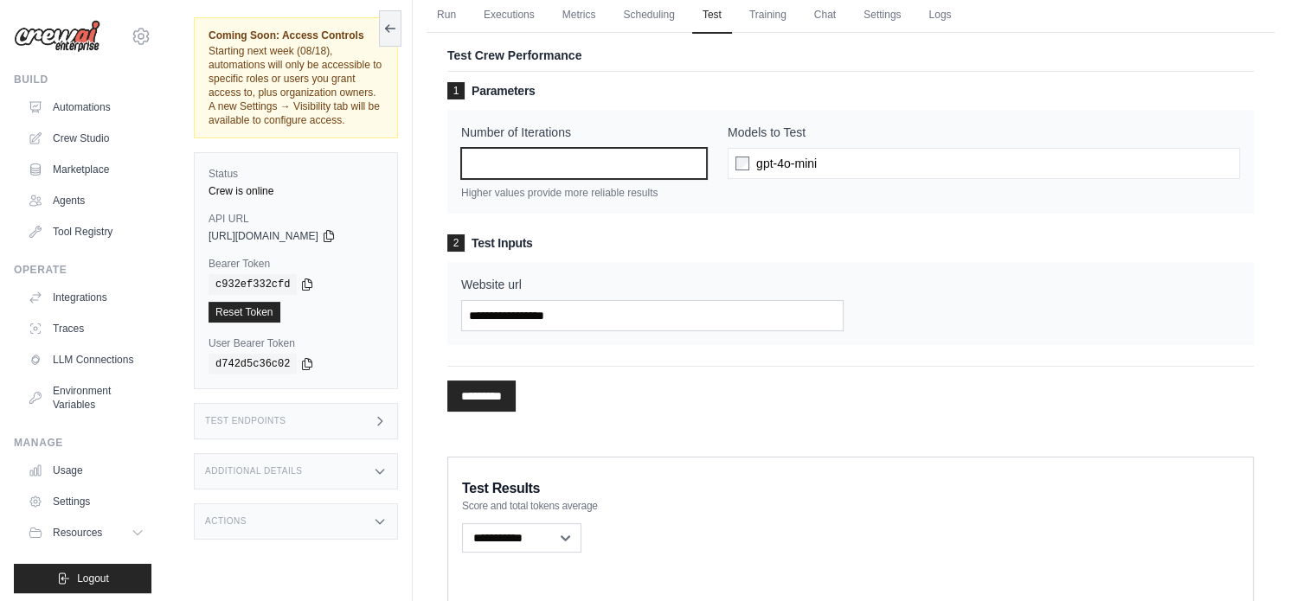
type input "*"
click at [690, 159] on input "*" at bounding box center [584, 163] width 246 height 31
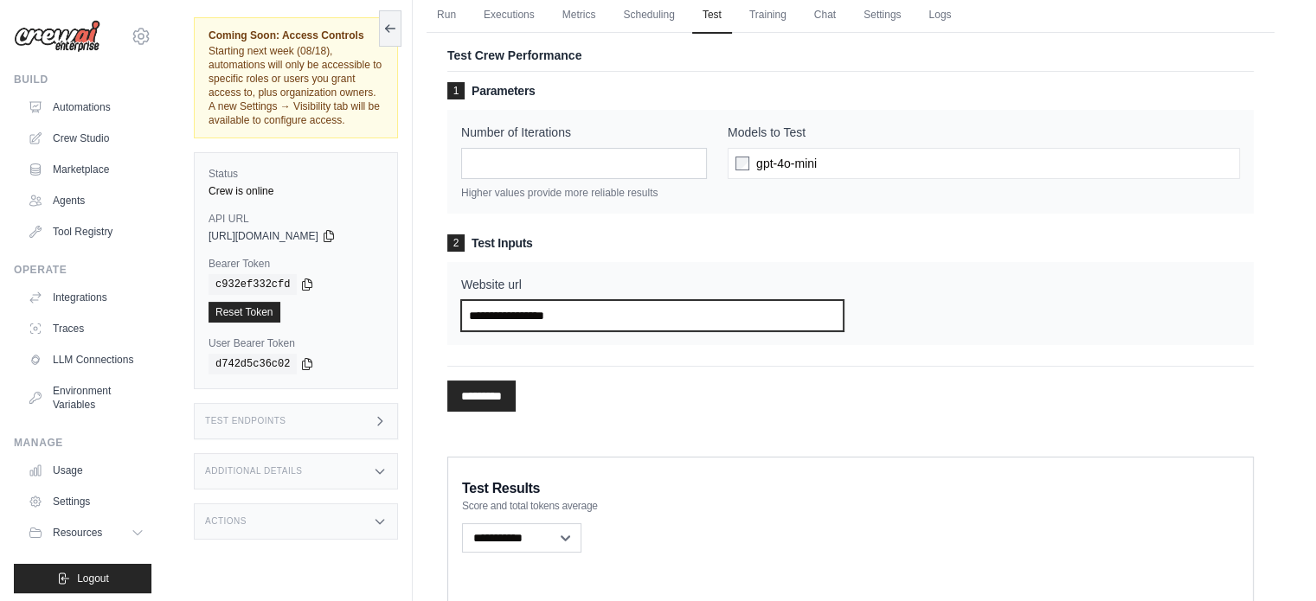
click at [575, 305] on input "Website url" at bounding box center [652, 315] width 382 height 31
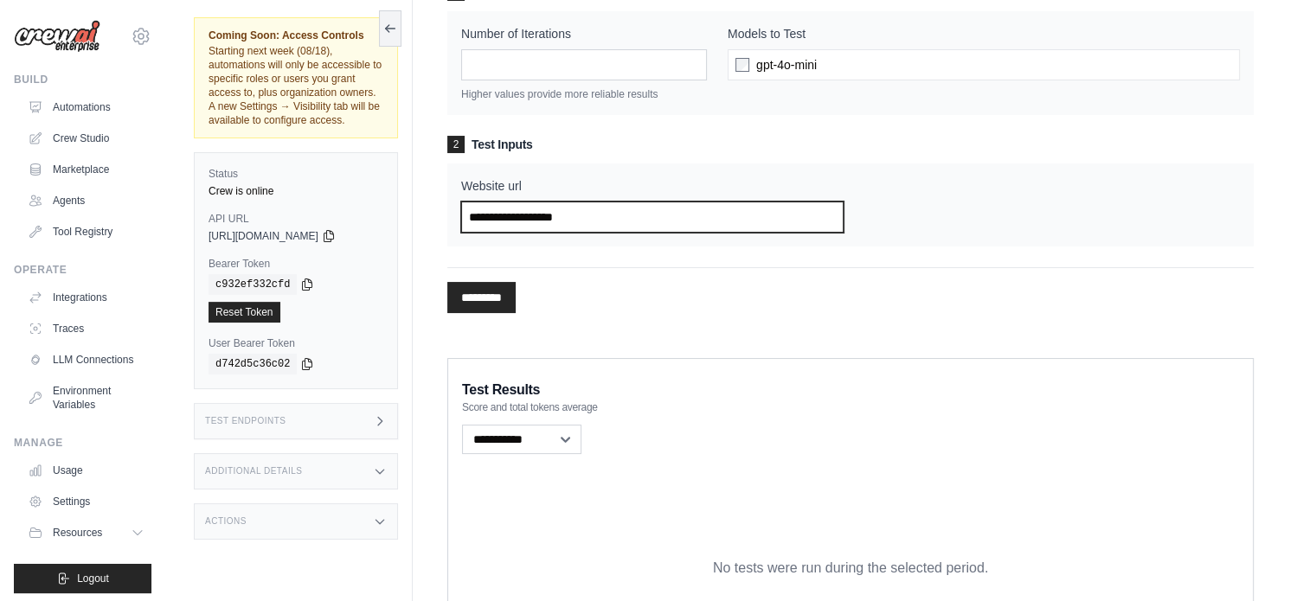
scroll to position [55, 0]
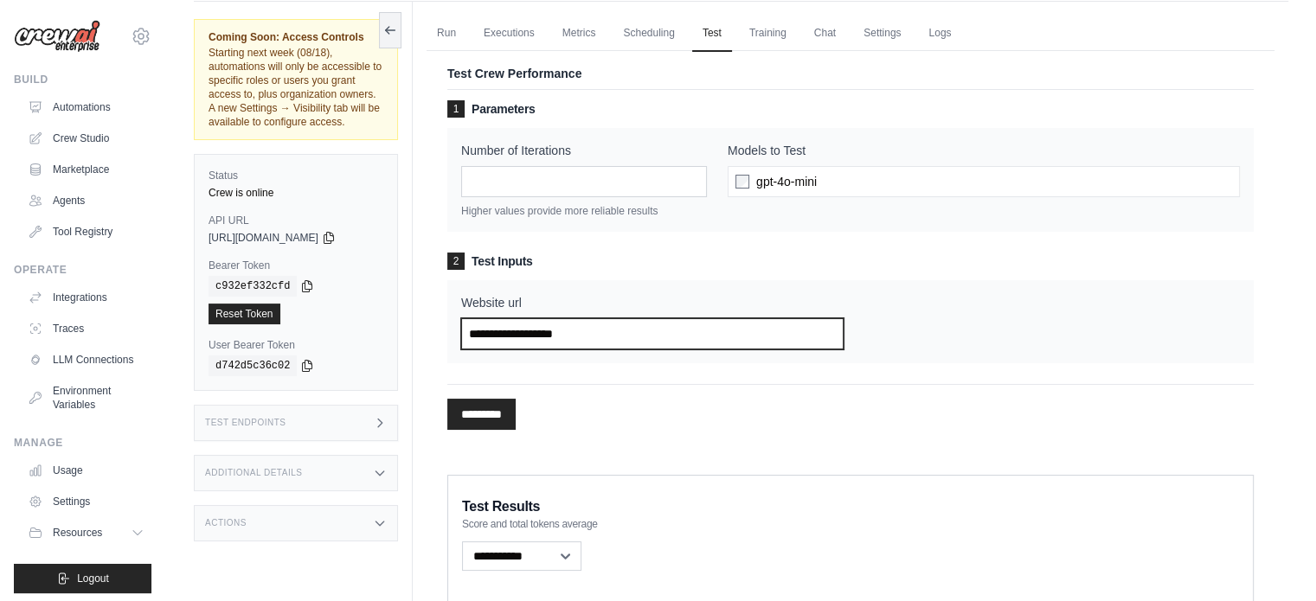
type input "**********"
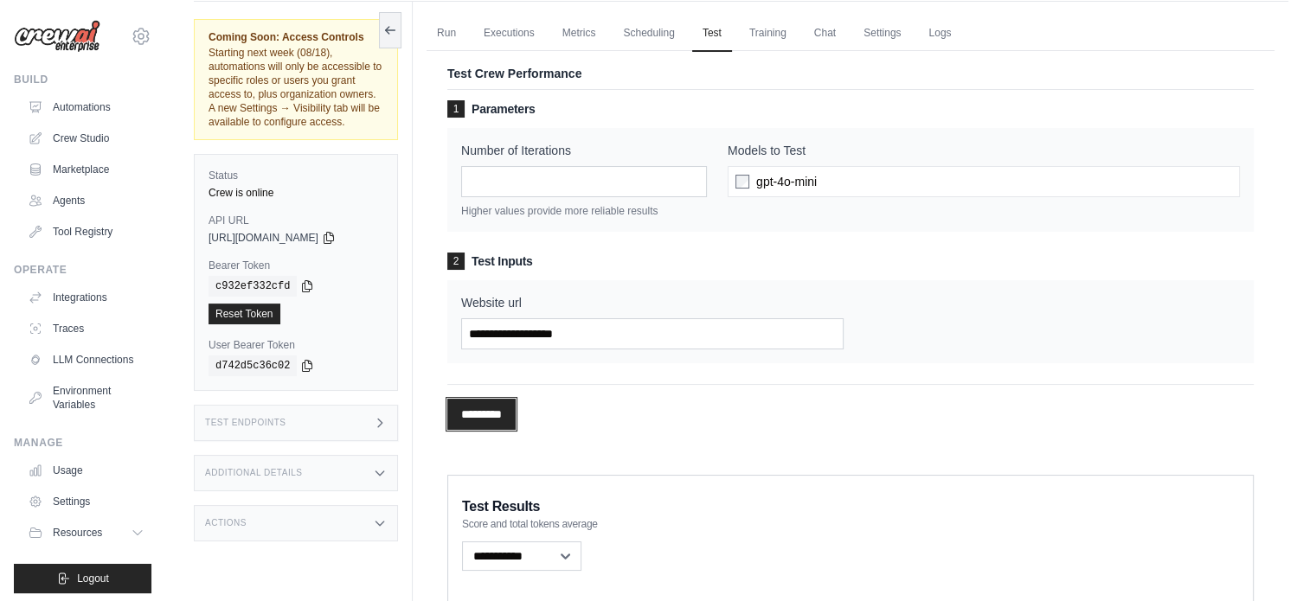
click at [511, 411] on input "*********" at bounding box center [481, 414] width 68 height 31
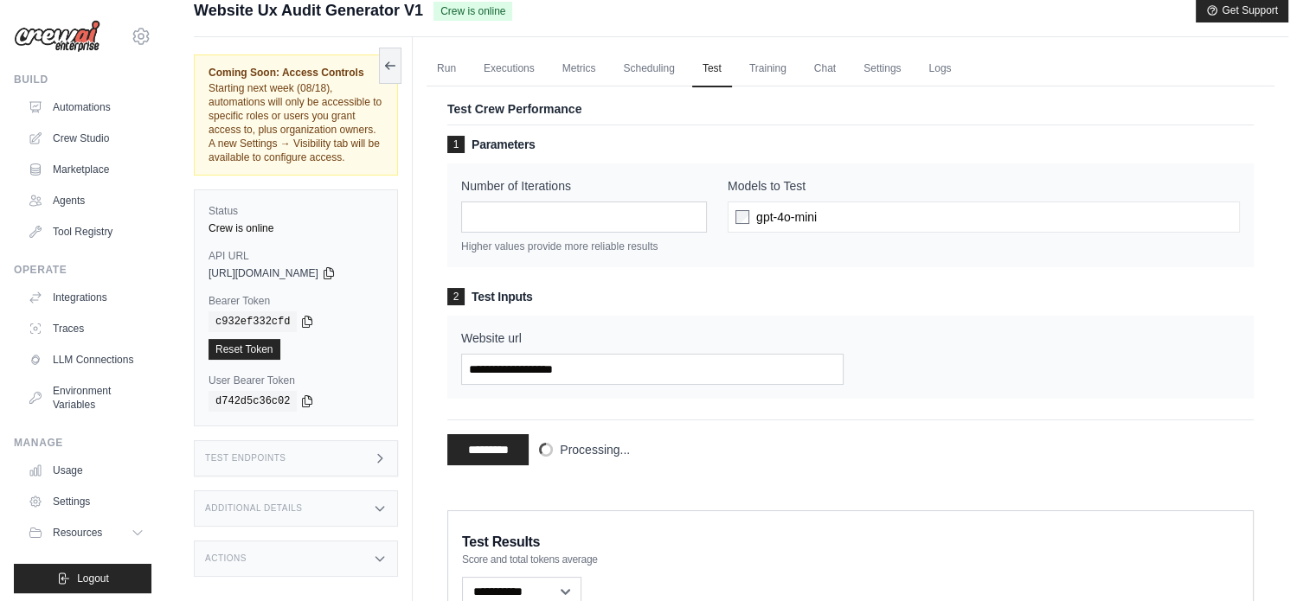
scroll to position [0, 0]
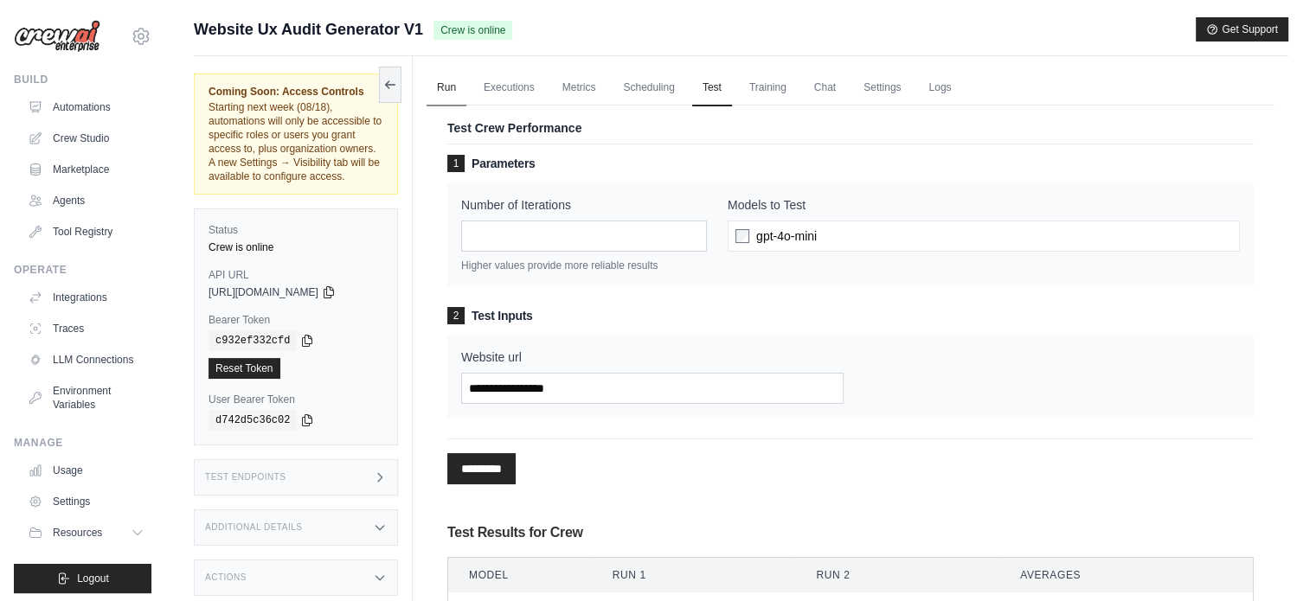
click at [434, 84] on link "Run" at bounding box center [447, 88] width 40 height 36
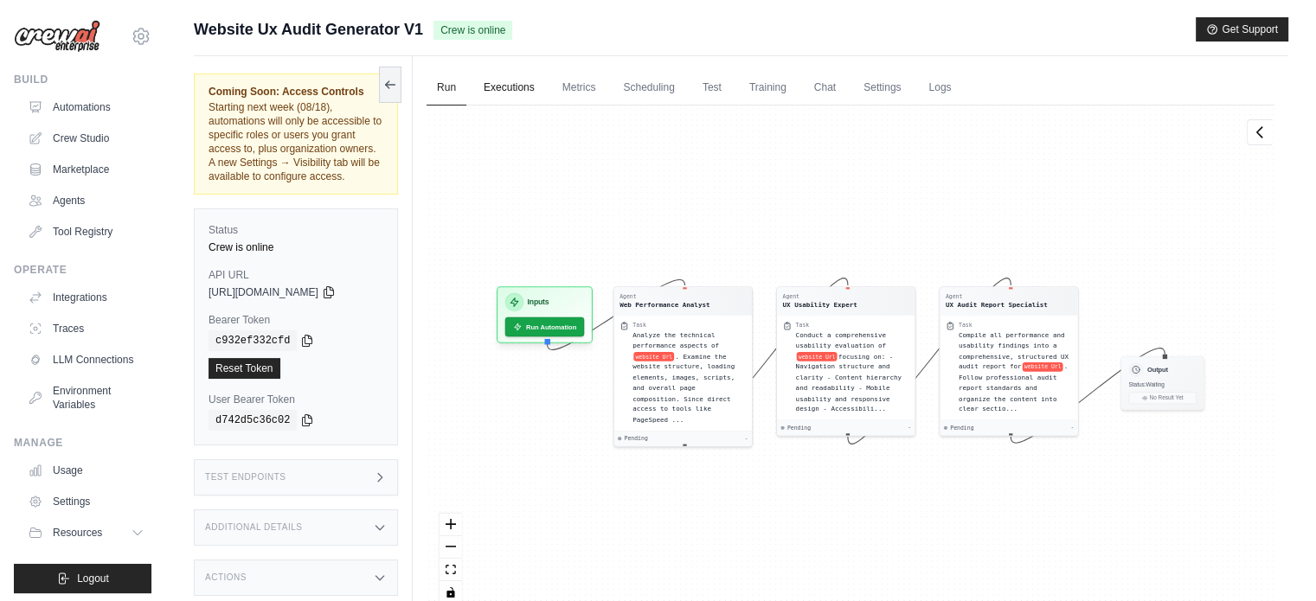
click at [521, 87] on link "Executions" at bounding box center [509, 88] width 72 height 36
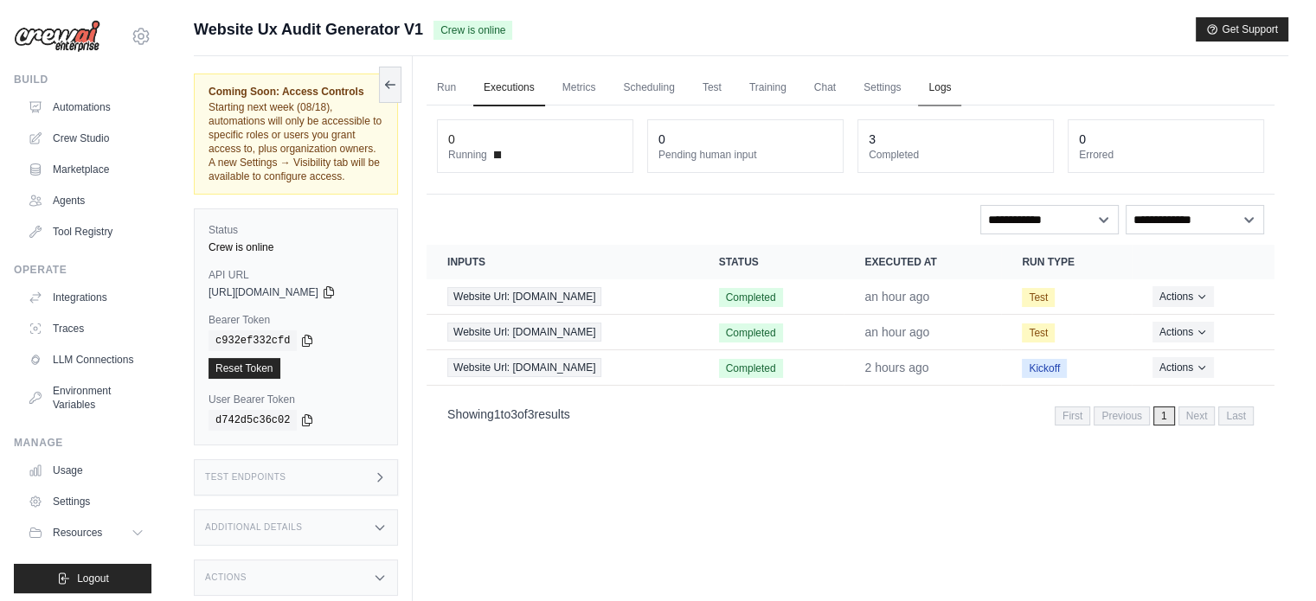
click at [942, 88] on link "Logs" at bounding box center [939, 88] width 43 height 36
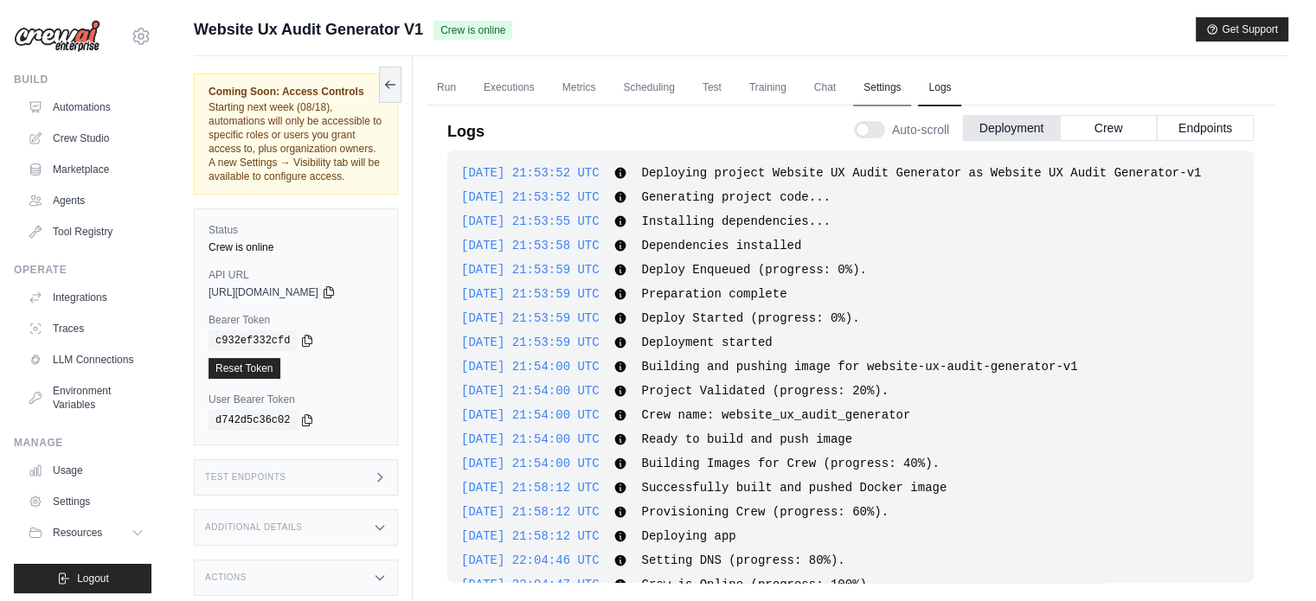
scroll to position [30, 0]
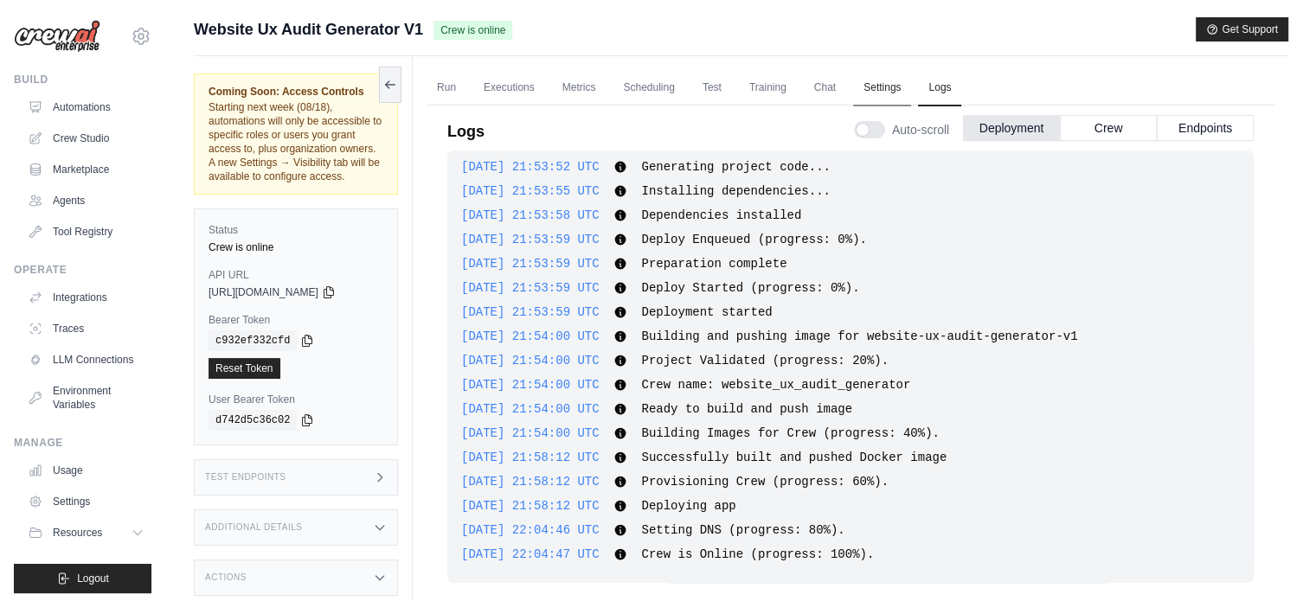
click at [885, 86] on link "Settings" at bounding box center [882, 88] width 58 height 36
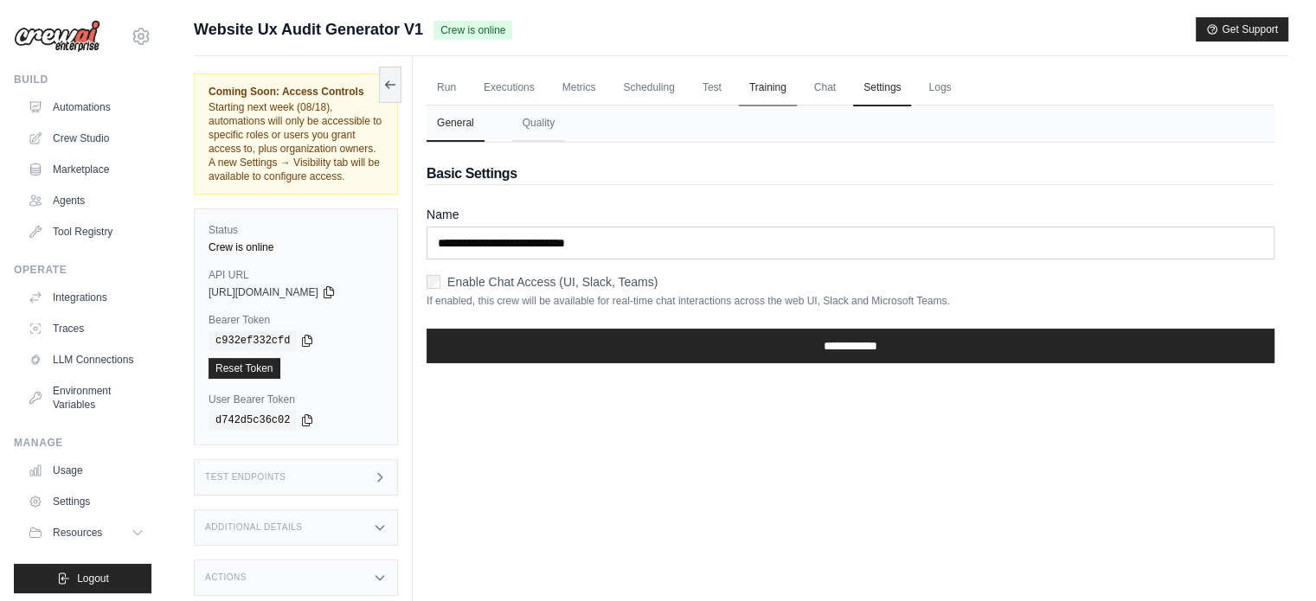
click at [793, 84] on link "Training" at bounding box center [768, 88] width 58 height 36
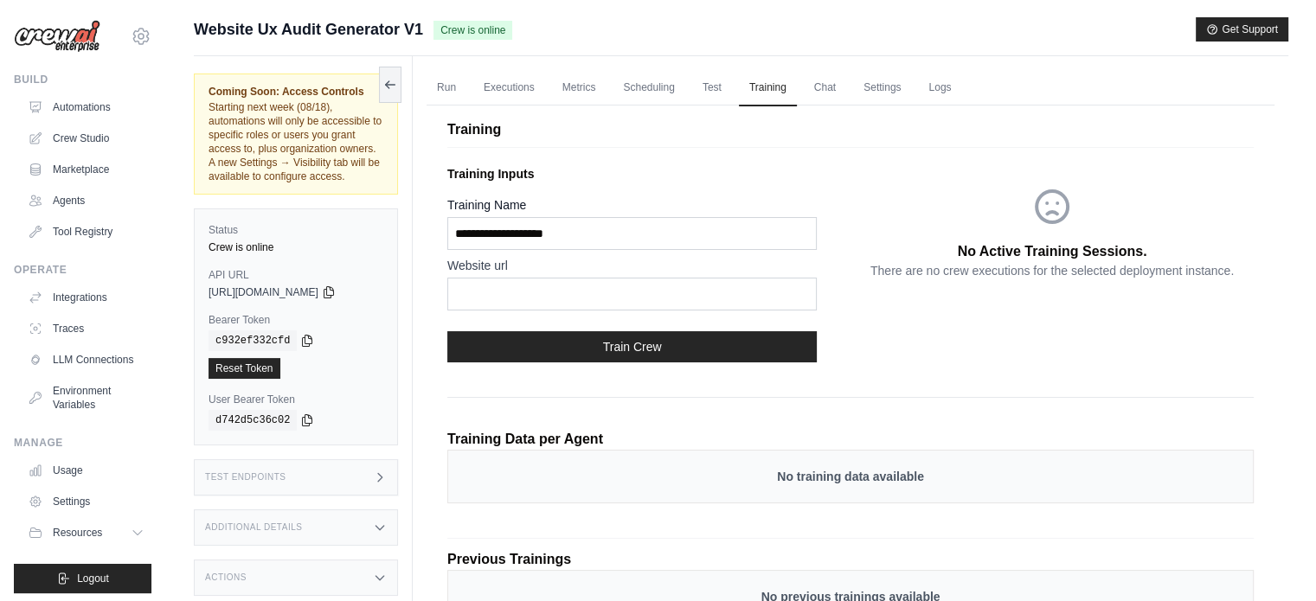
click at [685, 87] on ul "Run Executions Metrics Scheduling Test Training Chat Settings Logs" at bounding box center [851, 87] width 848 height 35
click at [661, 87] on link "Scheduling" at bounding box center [649, 88] width 72 height 36
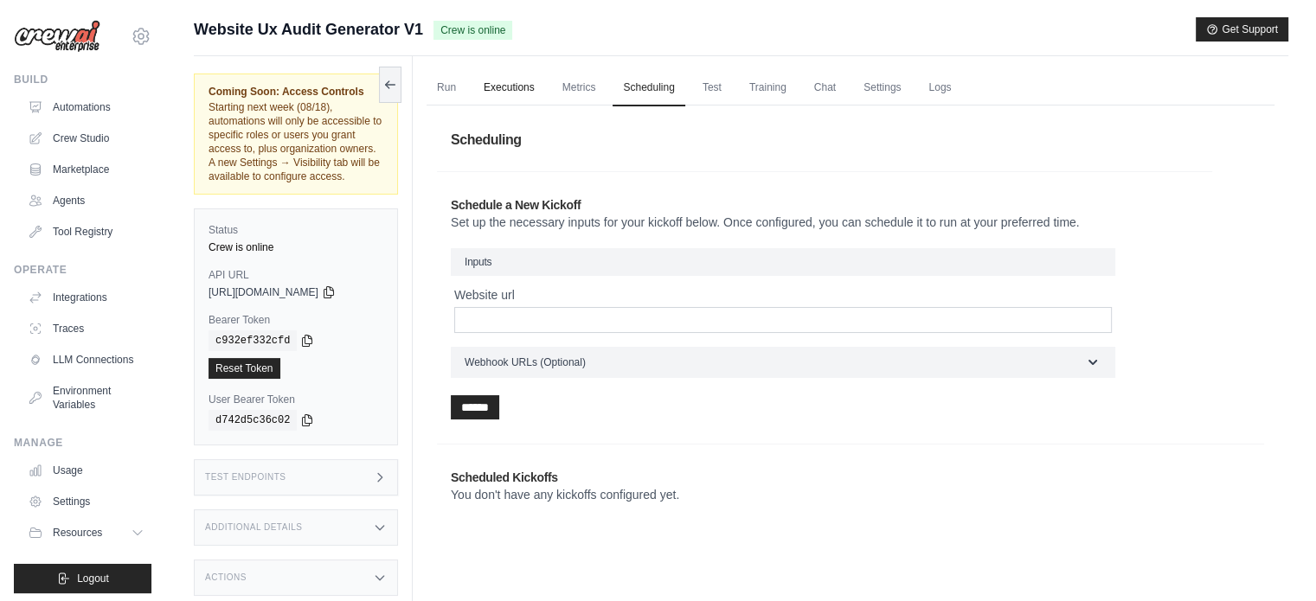
click at [523, 93] on link "Executions" at bounding box center [509, 88] width 72 height 36
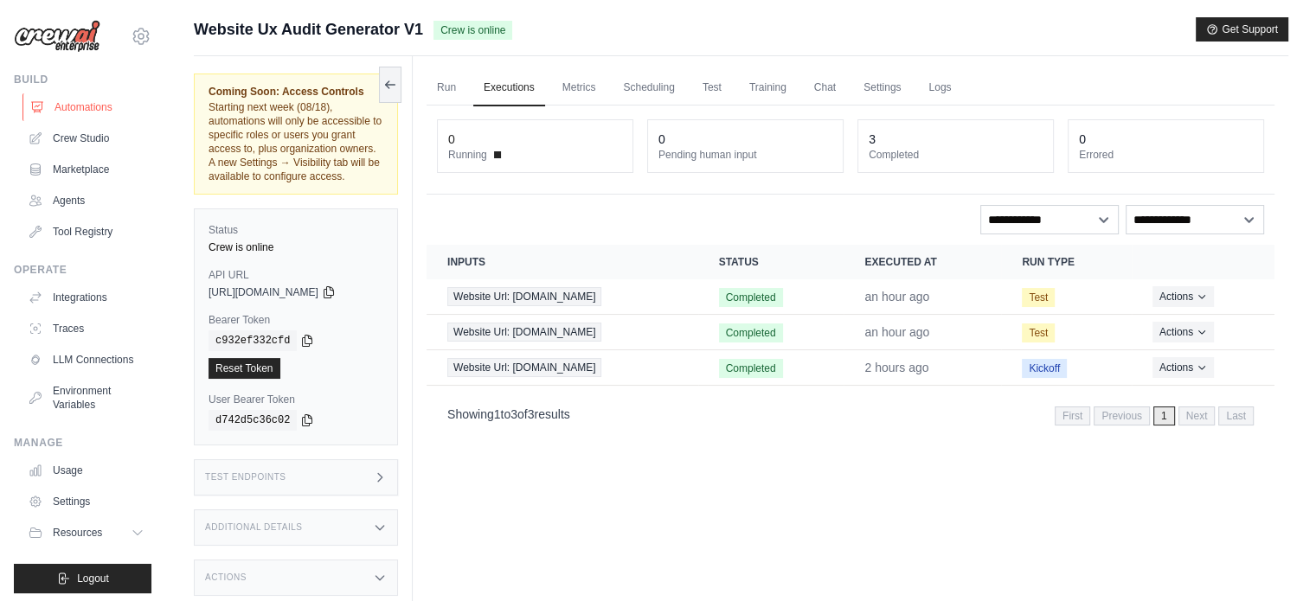
click at [69, 110] on link "Automations" at bounding box center [87, 107] width 131 height 28
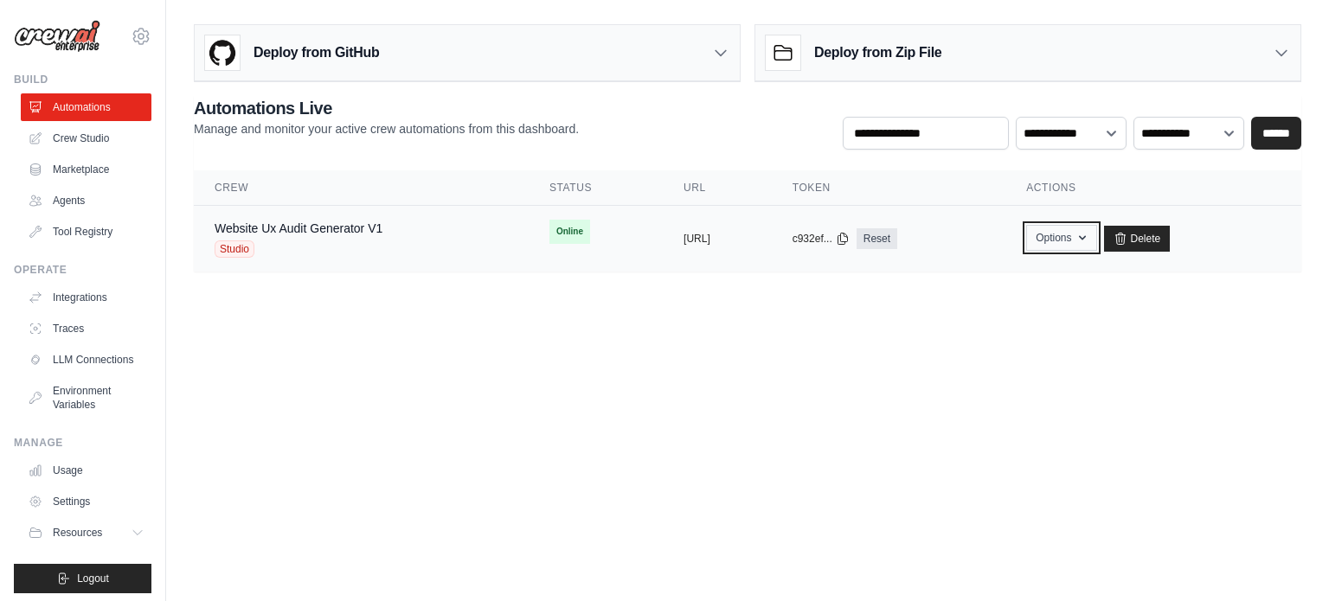
click at [1096, 234] on button "Options" at bounding box center [1061, 238] width 70 height 26
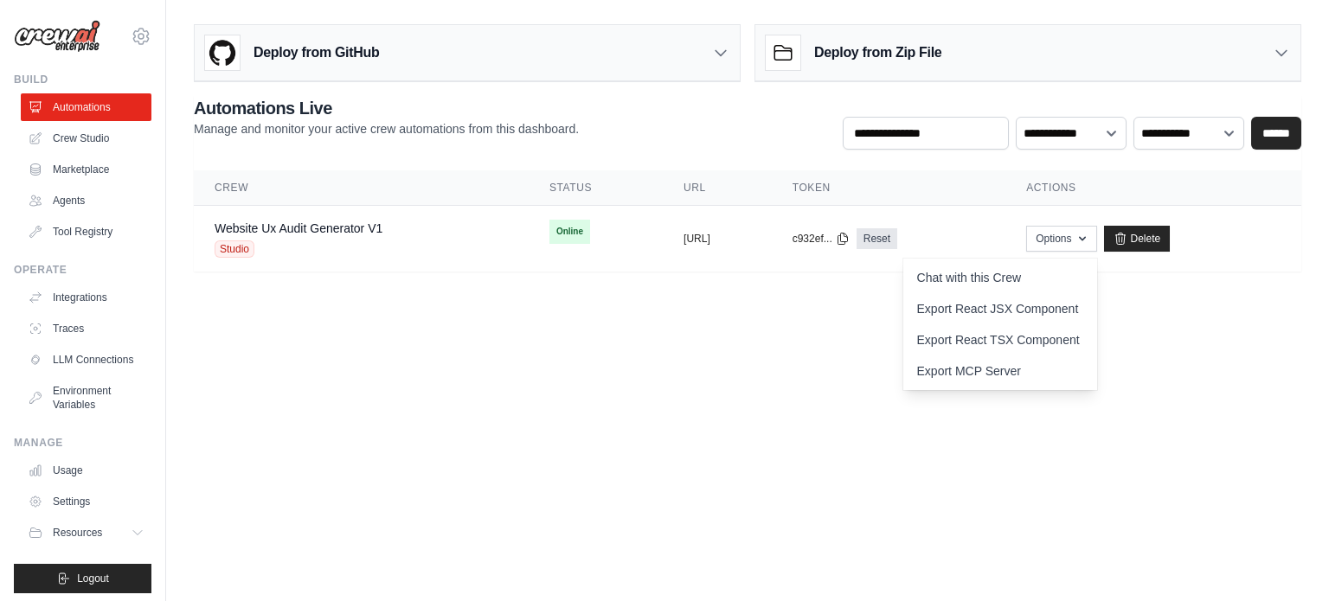
click at [941, 324] on body "contractors@primeview.com Settings Build Automations Crew Studio" at bounding box center [664, 300] width 1329 height 601
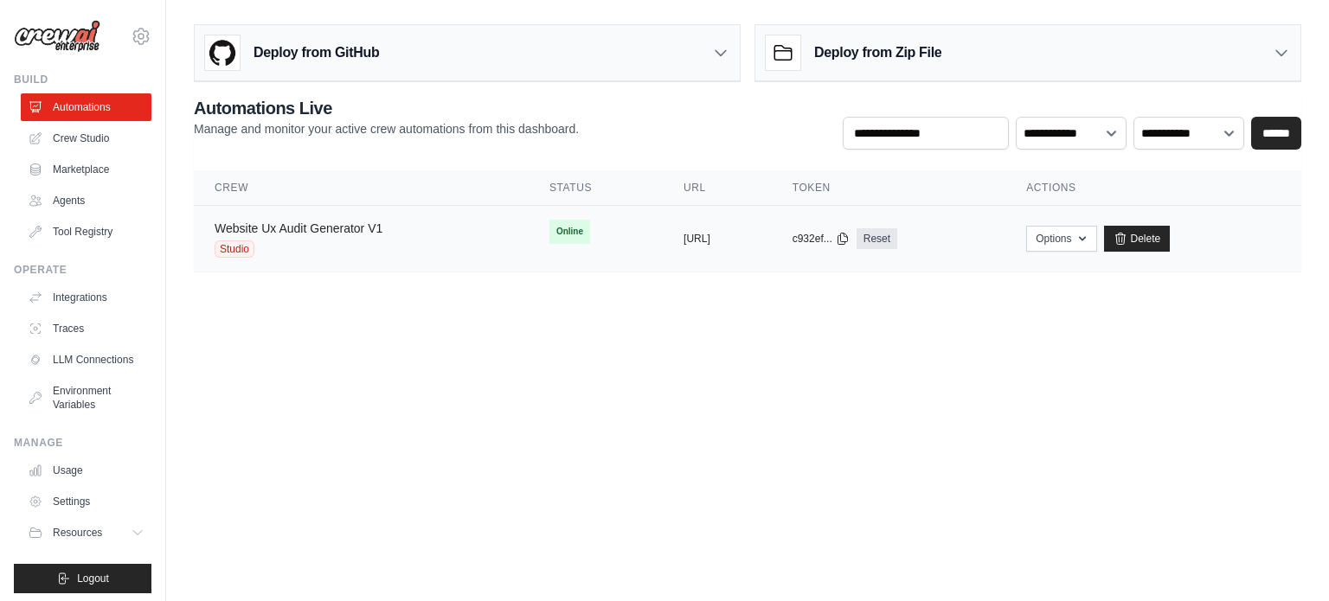
click at [324, 222] on link "Website Ux Audit Generator V1" at bounding box center [299, 229] width 168 height 14
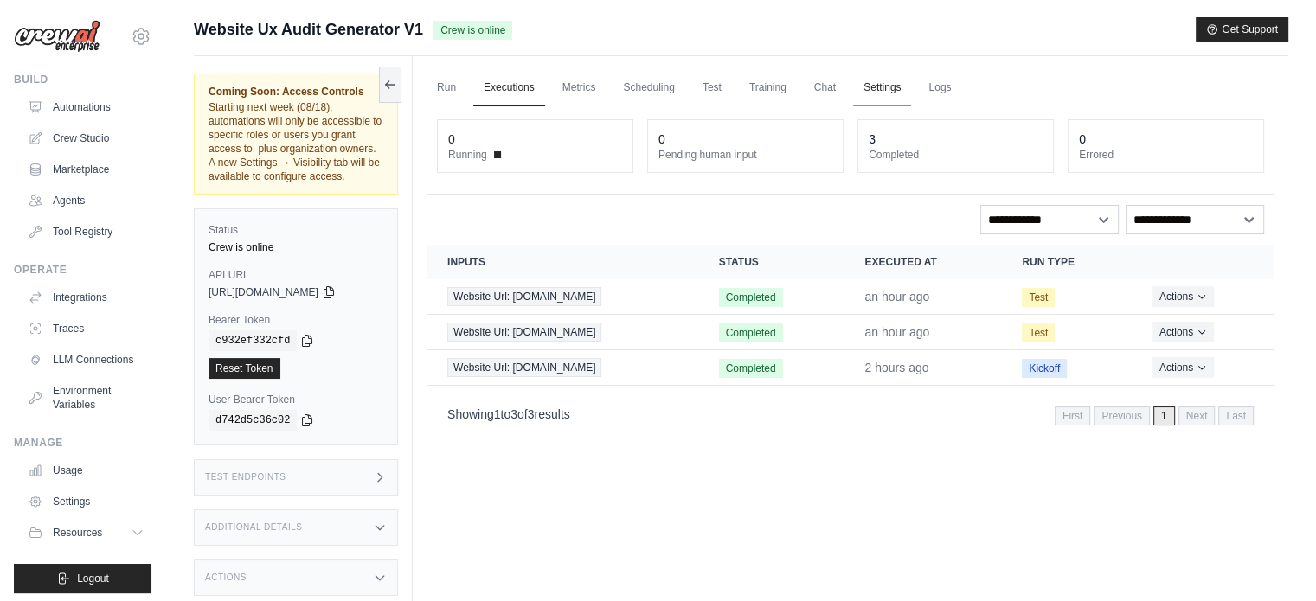
click at [895, 96] on link "Settings" at bounding box center [882, 88] width 58 height 36
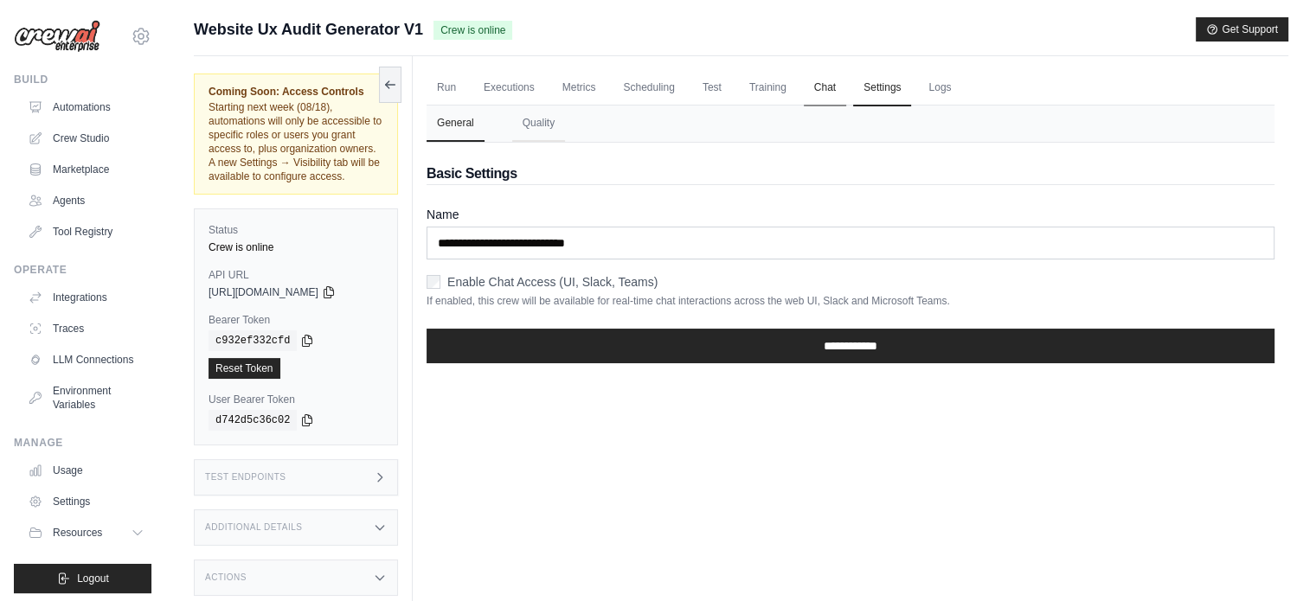
click at [834, 96] on link "Chat" at bounding box center [825, 88] width 42 height 36
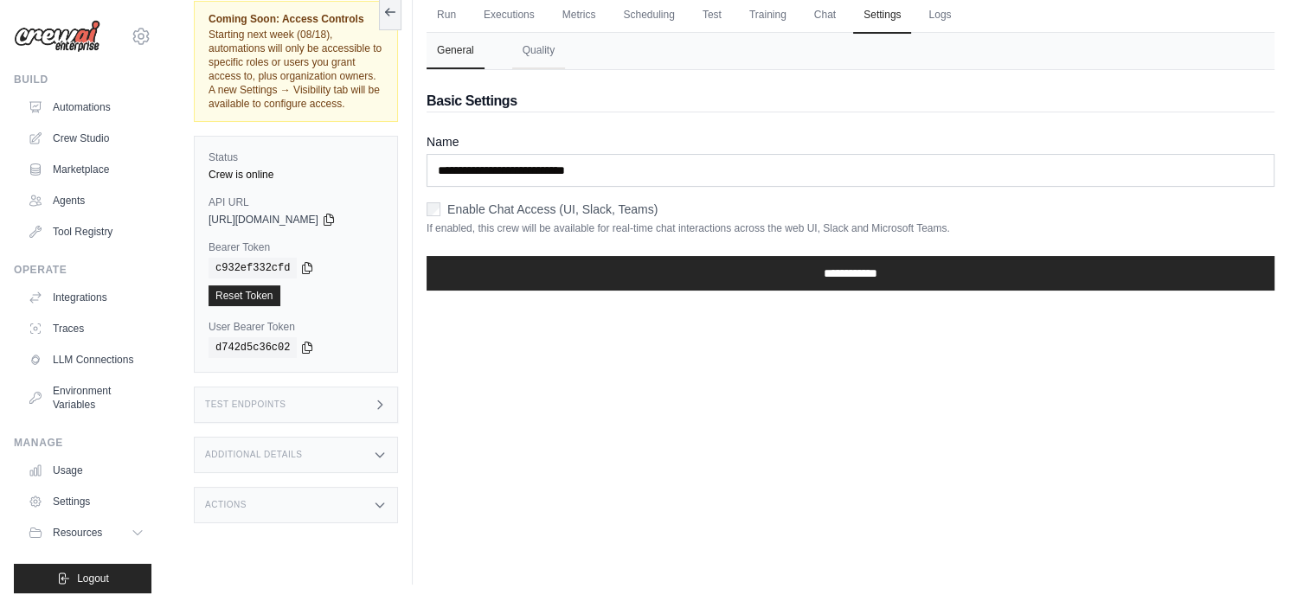
click at [310, 497] on div "Actions" at bounding box center [296, 505] width 204 height 36
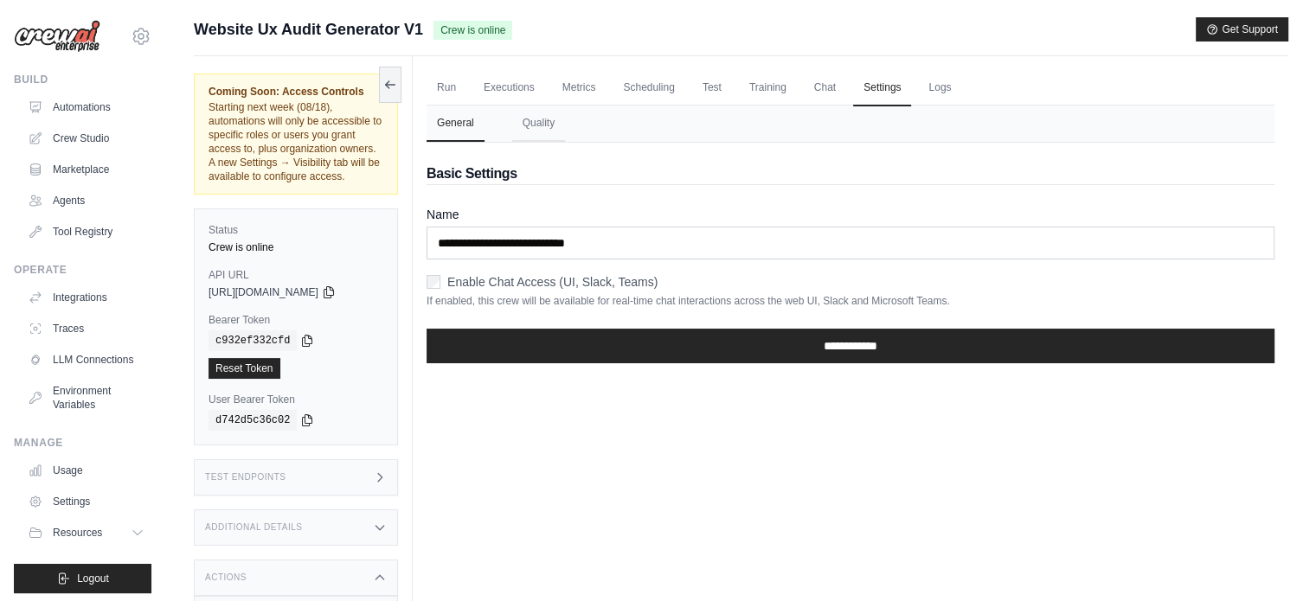
click at [542, 419] on div "Run Executions Metrics Scheduling Test Training Chat Settings Logs 0 Running 0 …" at bounding box center [851, 356] width 876 height 601
click at [446, 96] on link "Run" at bounding box center [447, 88] width 40 height 36
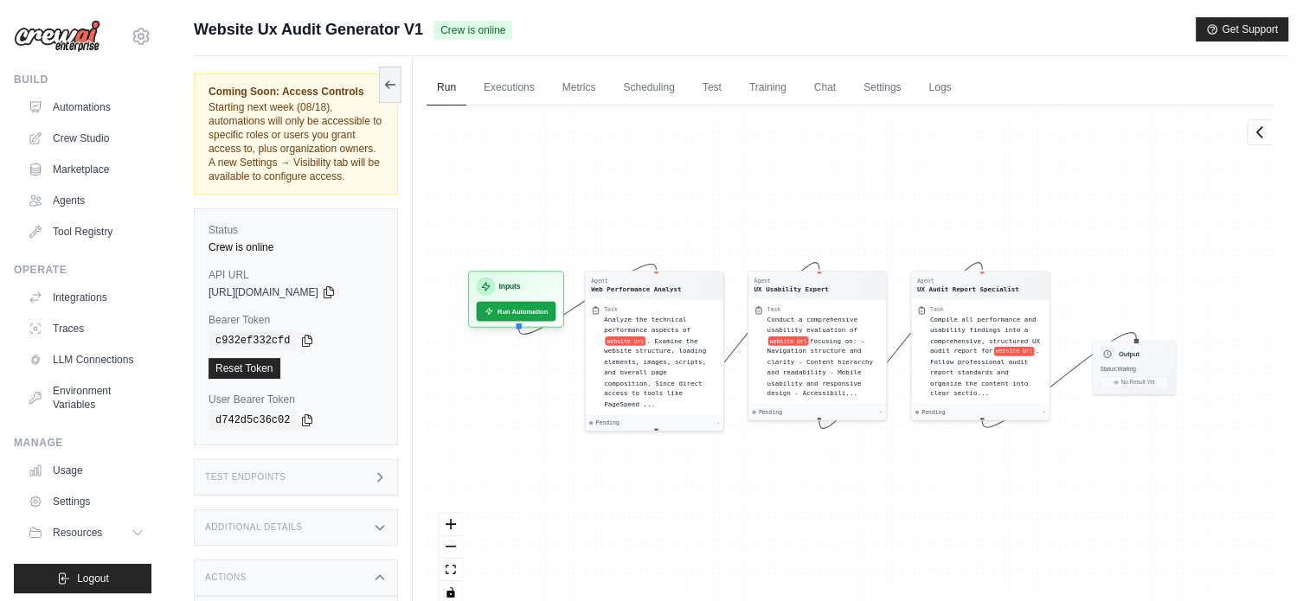
drag, startPoint x: 646, startPoint y: 211, endPoint x: 627, endPoint y: 200, distance: 22.1
click at [627, 200] on div "Agent Web Performance Analyst Task Analyze the technical performance aspects of…" at bounding box center [851, 361] width 848 height 511
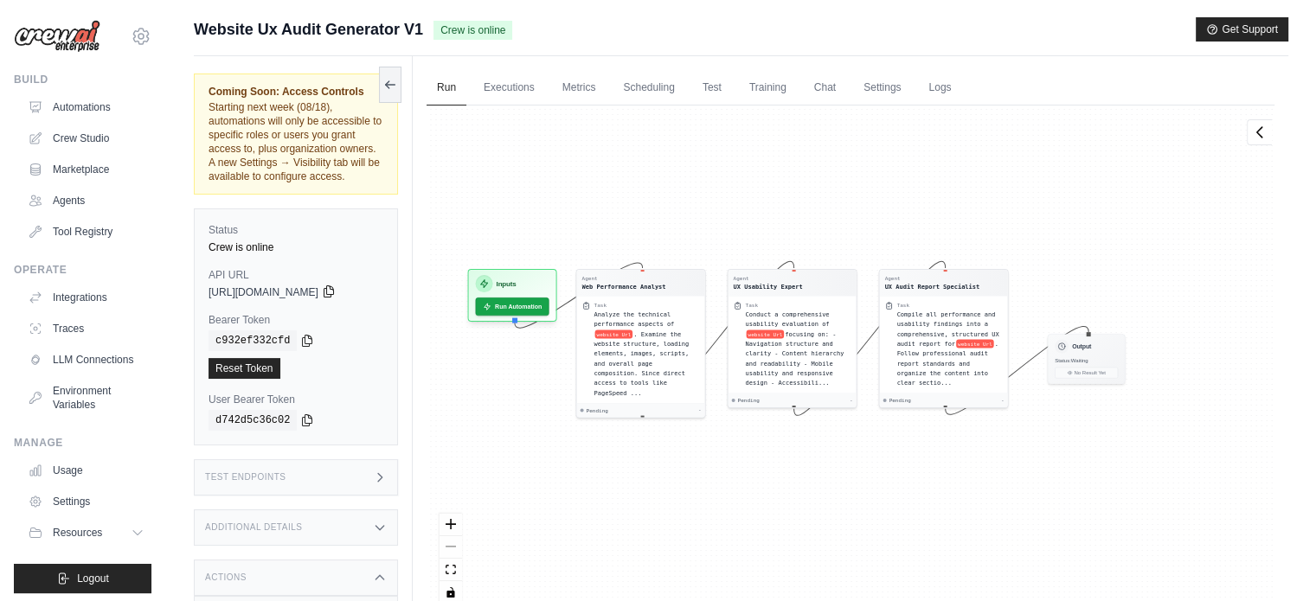
click at [333, 294] on icon at bounding box center [329, 291] width 10 height 11
click at [102, 587] on button "Logout" at bounding box center [83, 578] width 138 height 29
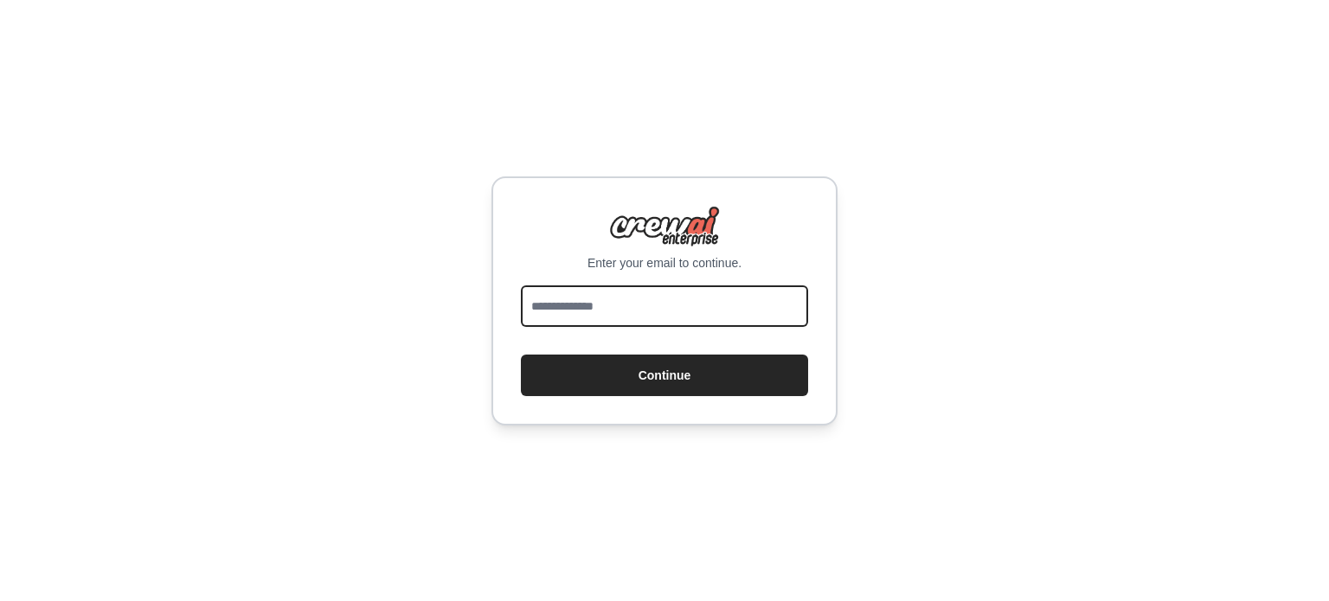
click at [599, 316] on input "email" at bounding box center [664, 307] width 287 height 42
type input "**********"
click at [521, 355] on button "Continue" at bounding box center [664, 376] width 287 height 42
